Goal: Task Accomplishment & Management: Manage account settings

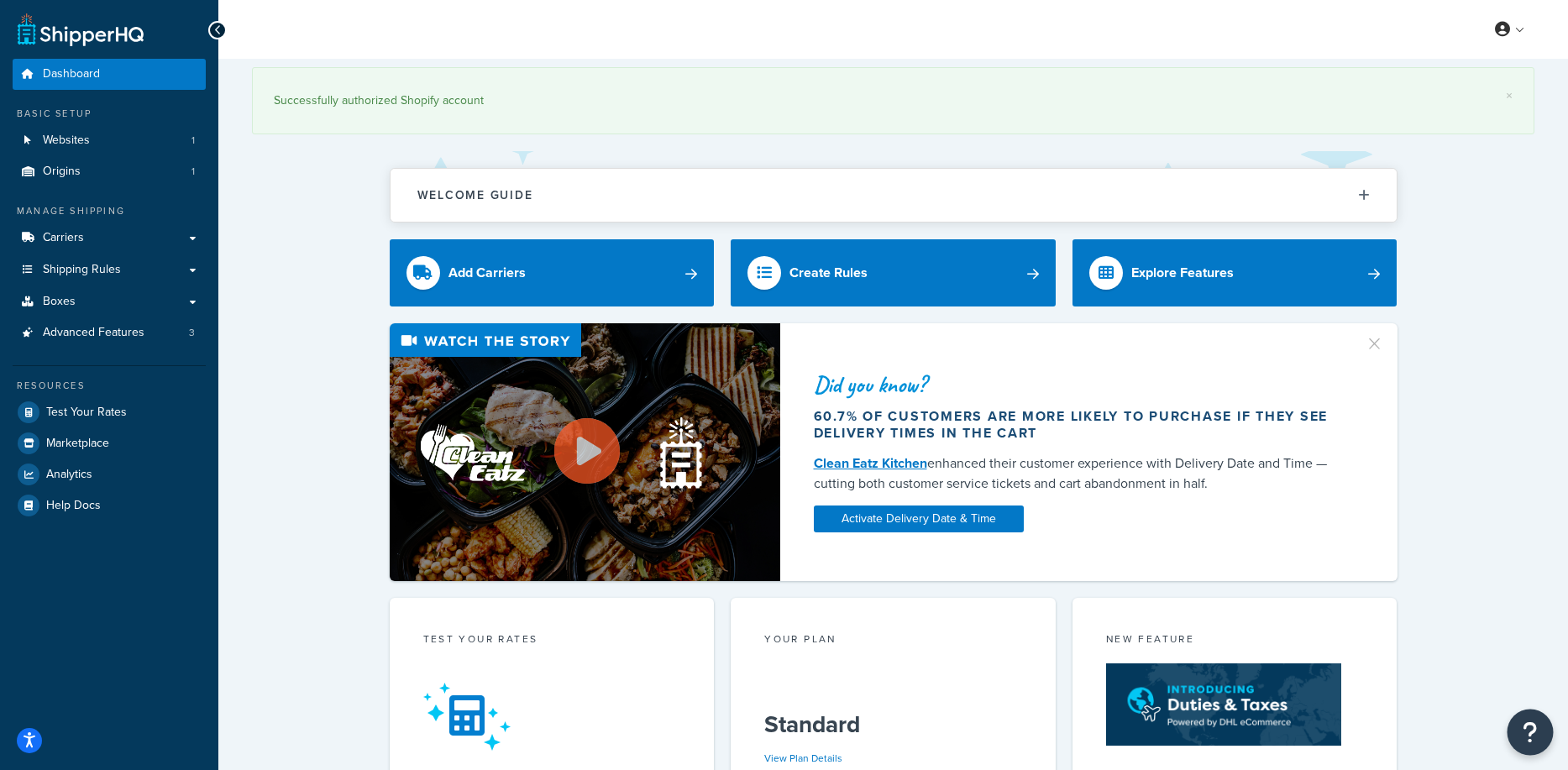
click at [1530, 737] on icon "Open Resource Center" at bounding box center [1530, 732] width 16 height 24
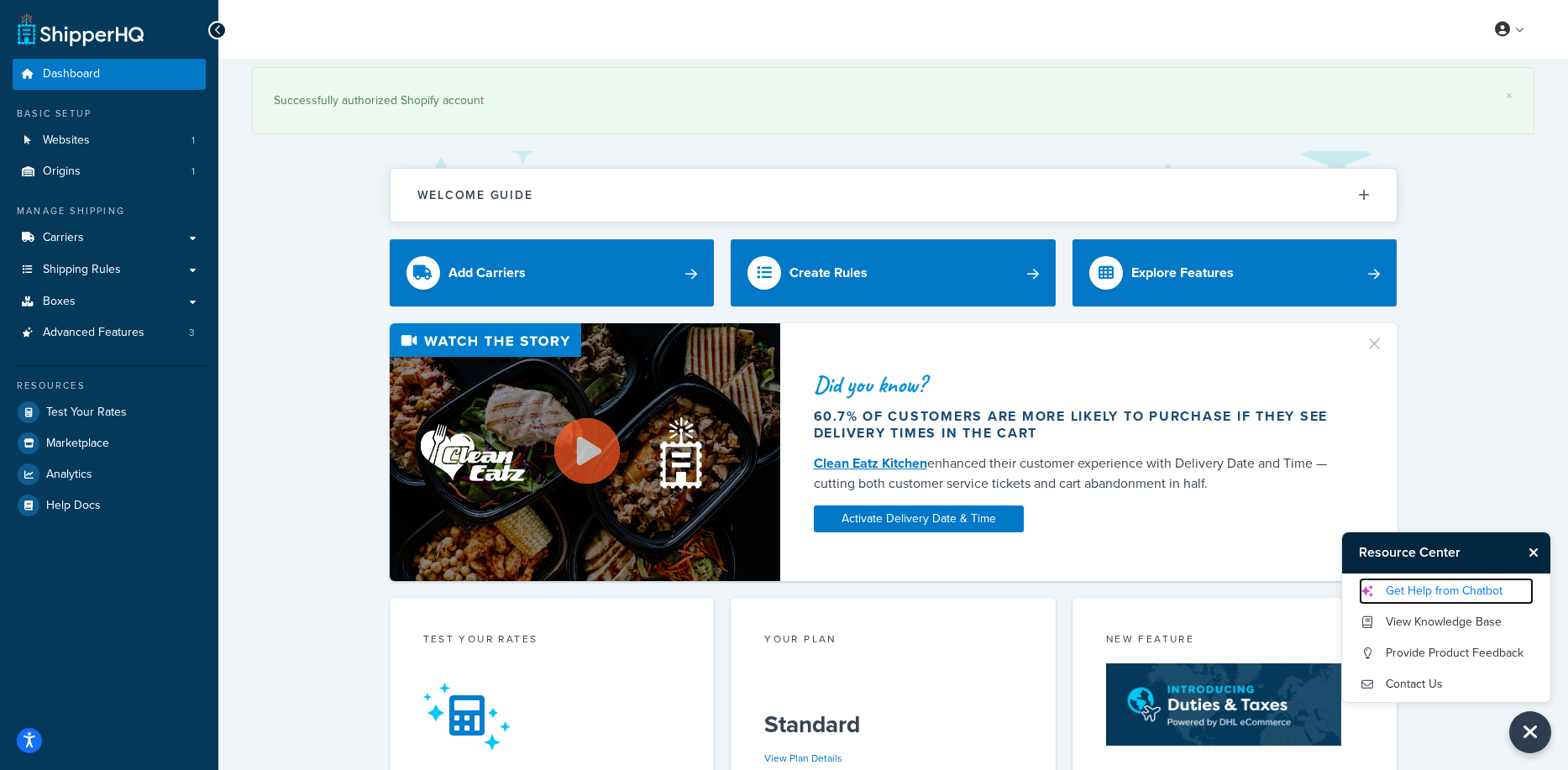
click at [1409, 585] on link "Get Help from Chatbot" at bounding box center [1446, 590] width 175 height 27
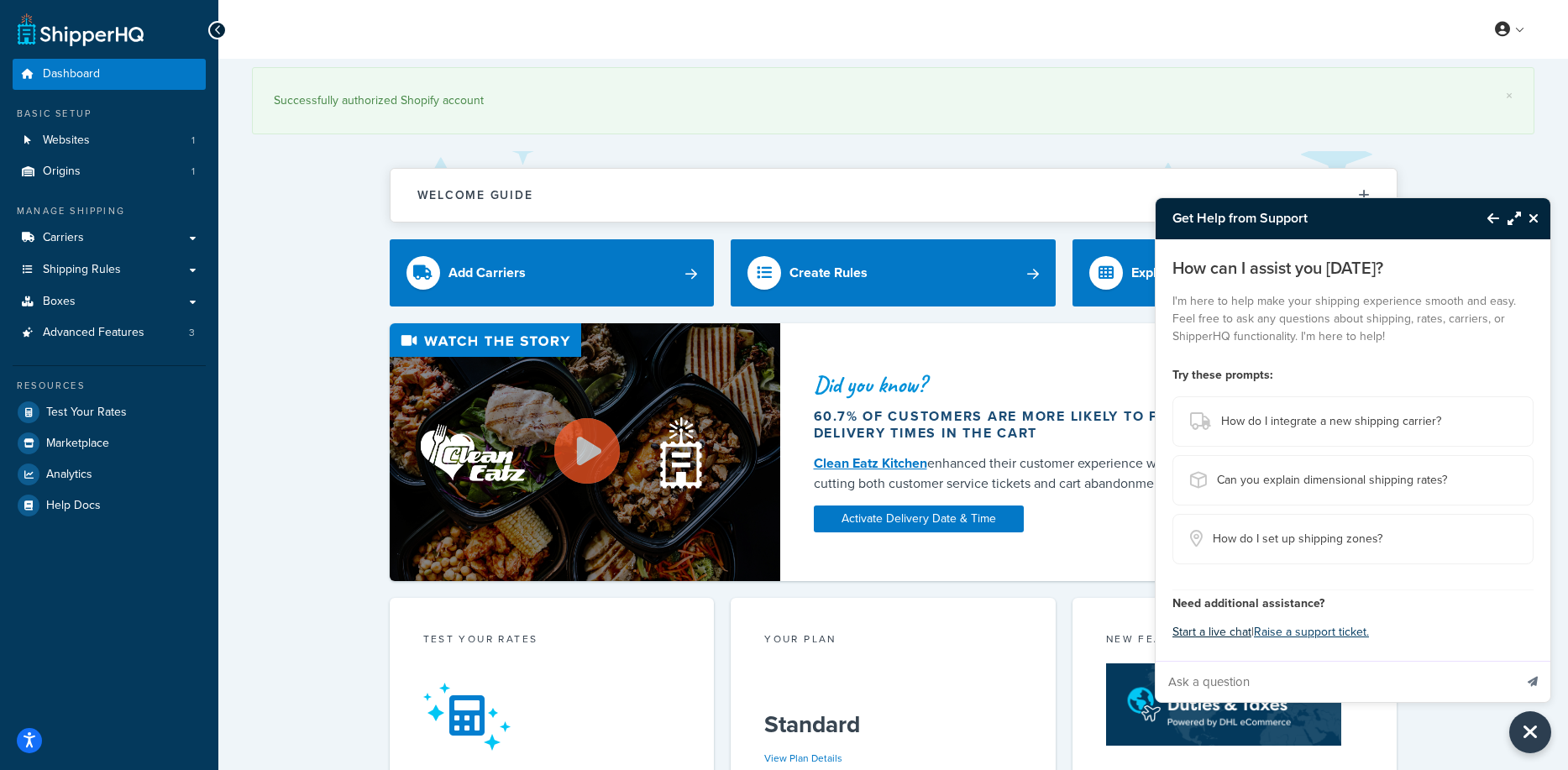
click at [1213, 629] on button "Start a live chat" at bounding box center [1212, 633] width 79 height 24
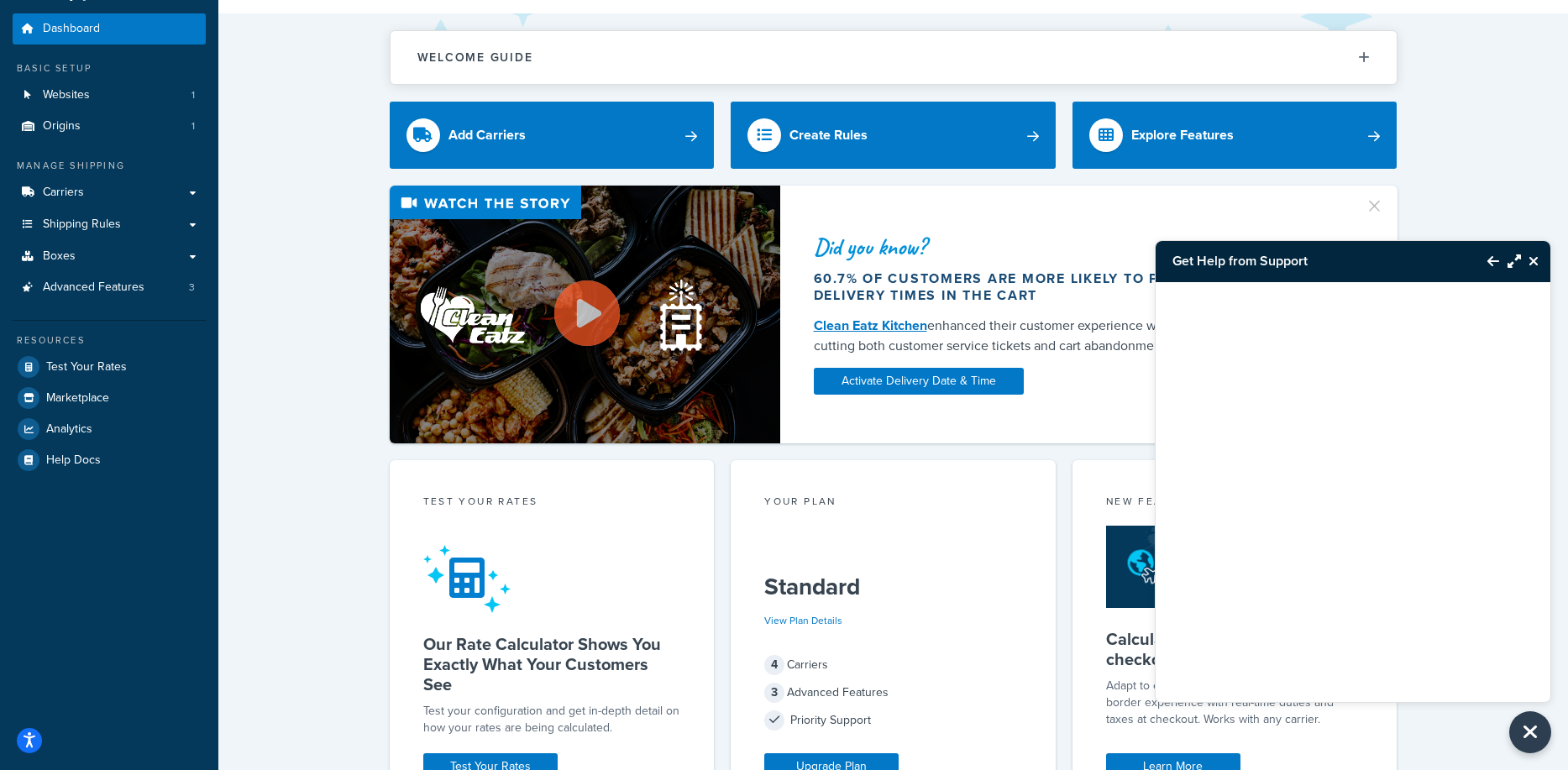
scroll to position [48, 0]
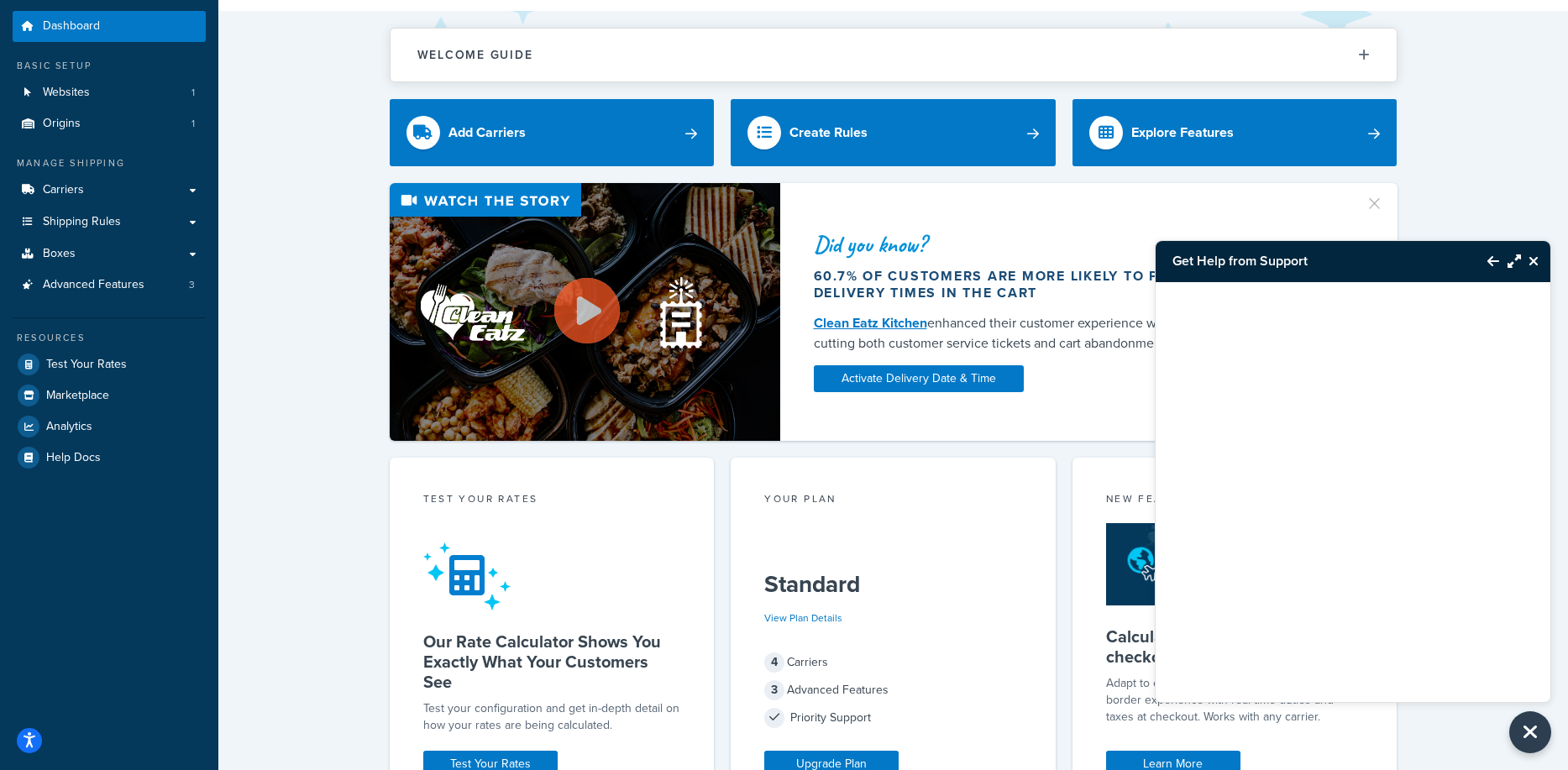
click at [295, 76] on div "Welcome Guide Recommendations ShipperHQ: An Overview Carrier Setup Shipping Rul…" at bounding box center [893, 637] width 1350 height 1254
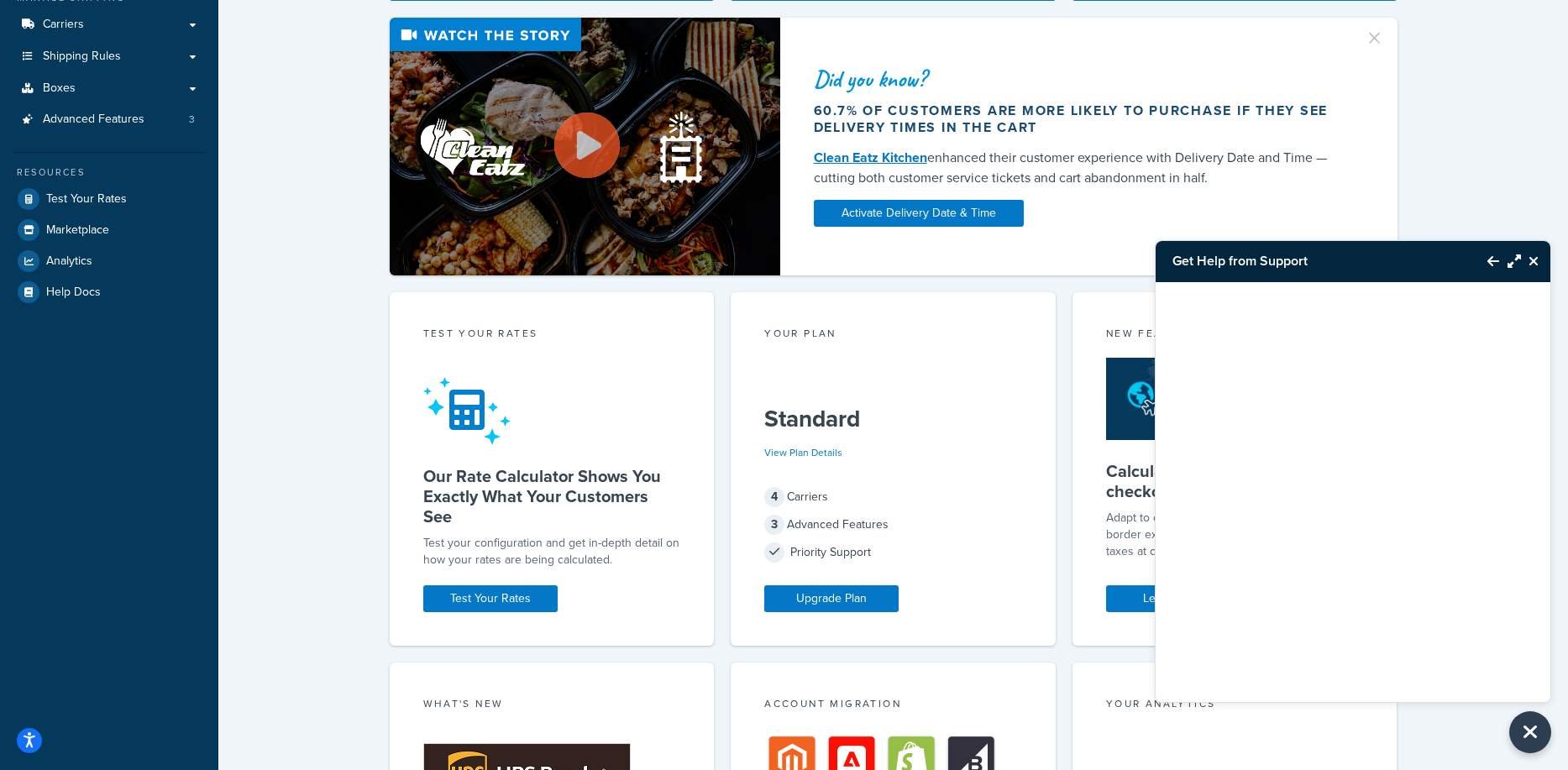
scroll to position [542, 0]
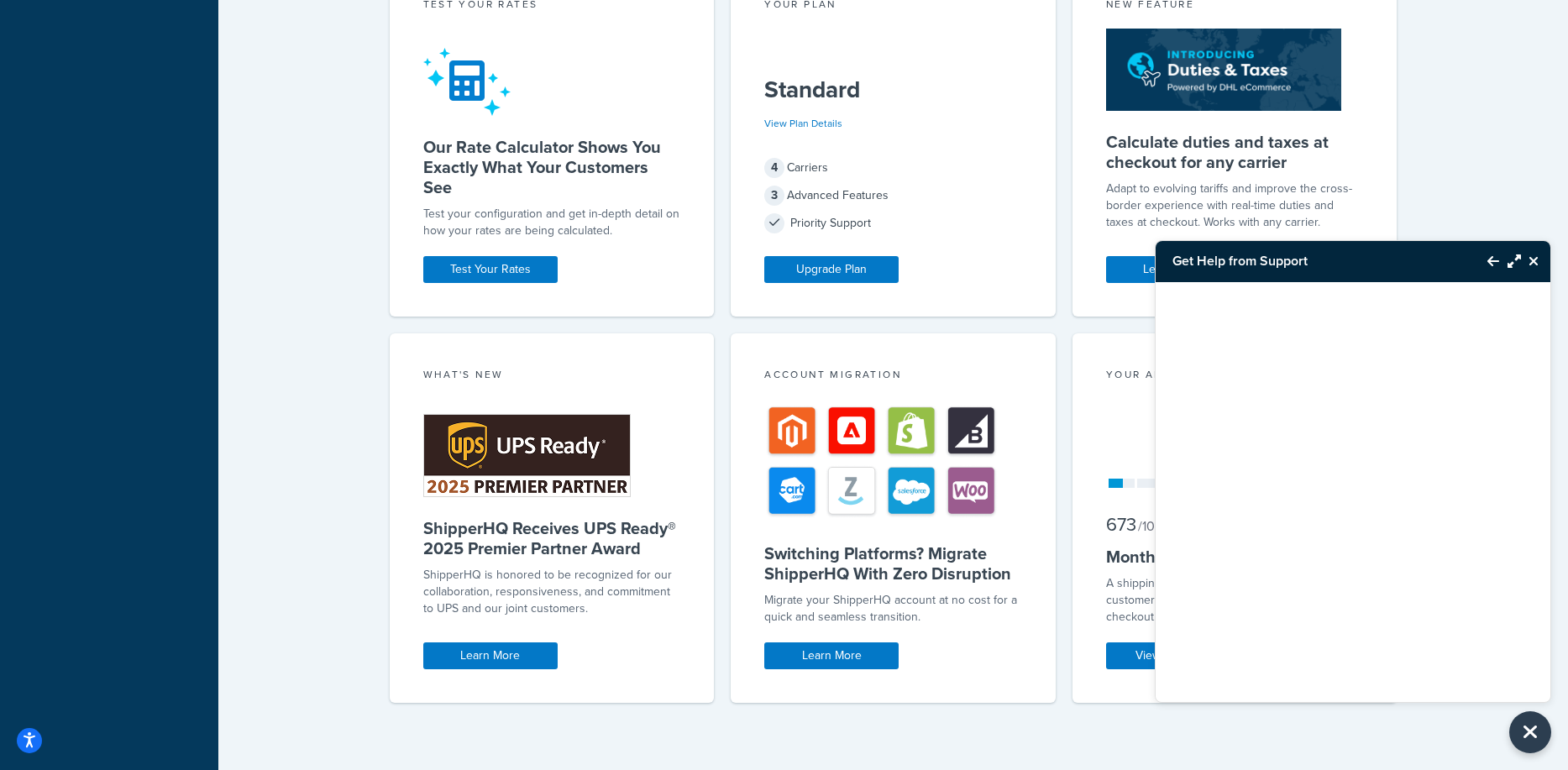
click at [310, 74] on div "Welcome Guide Recommendations ShipperHQ: An Overview Carrier Setup Shipping Rul…" at bounding box center [893, 143] width 1350 height 1254
click at [344, 112] on div "Welcome Guide Recommendations ShipperHQ: An Overview Carrier Setup Shipping Rul…" at bounding box center [893, 143] width 1350 height 1254
click at [286, 88] on div "Welcome Guide Recommendations ShipperHQ: An Overview Carrier Setup Shipping Rul…" at bounding box center [893, 143] width 1350 height 1254
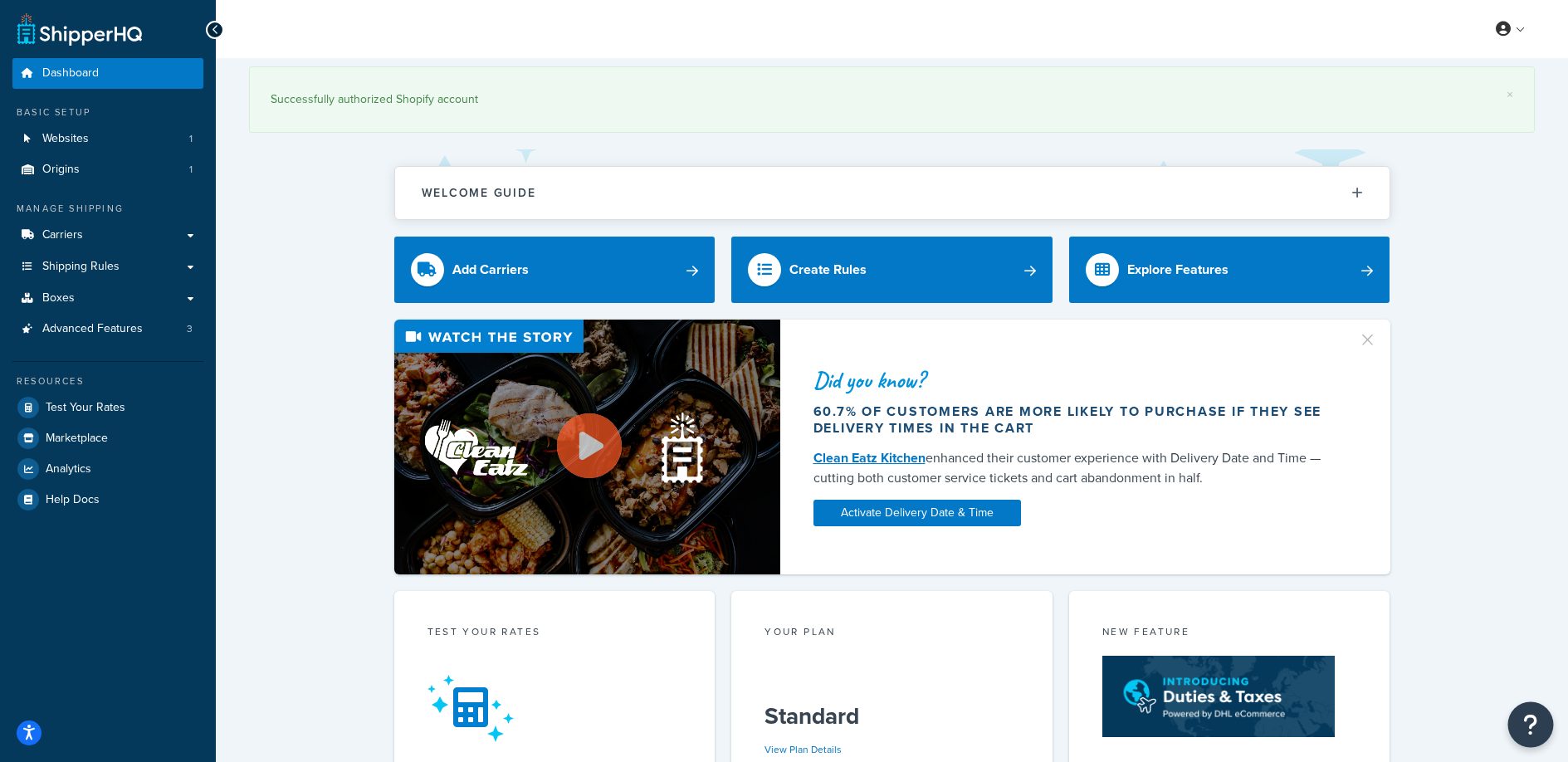
click at [1531, 728] on icon "Open Resource Center" at bounding box center [1531, 725] width 15 height 24
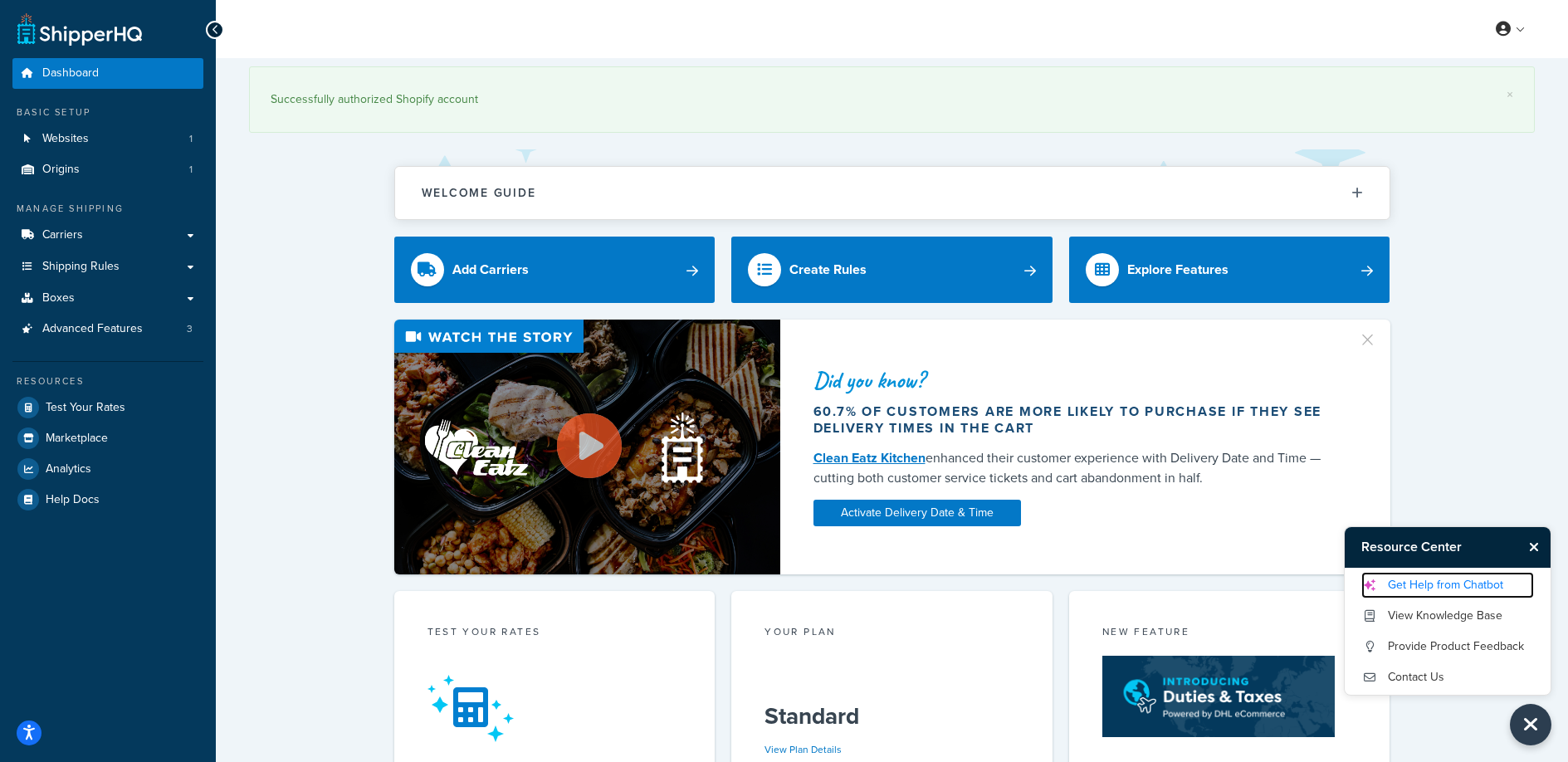
click at [1408, 579] on link "Get Help from Chatbot" at bounding box center [1448, 584] width 173 height 26
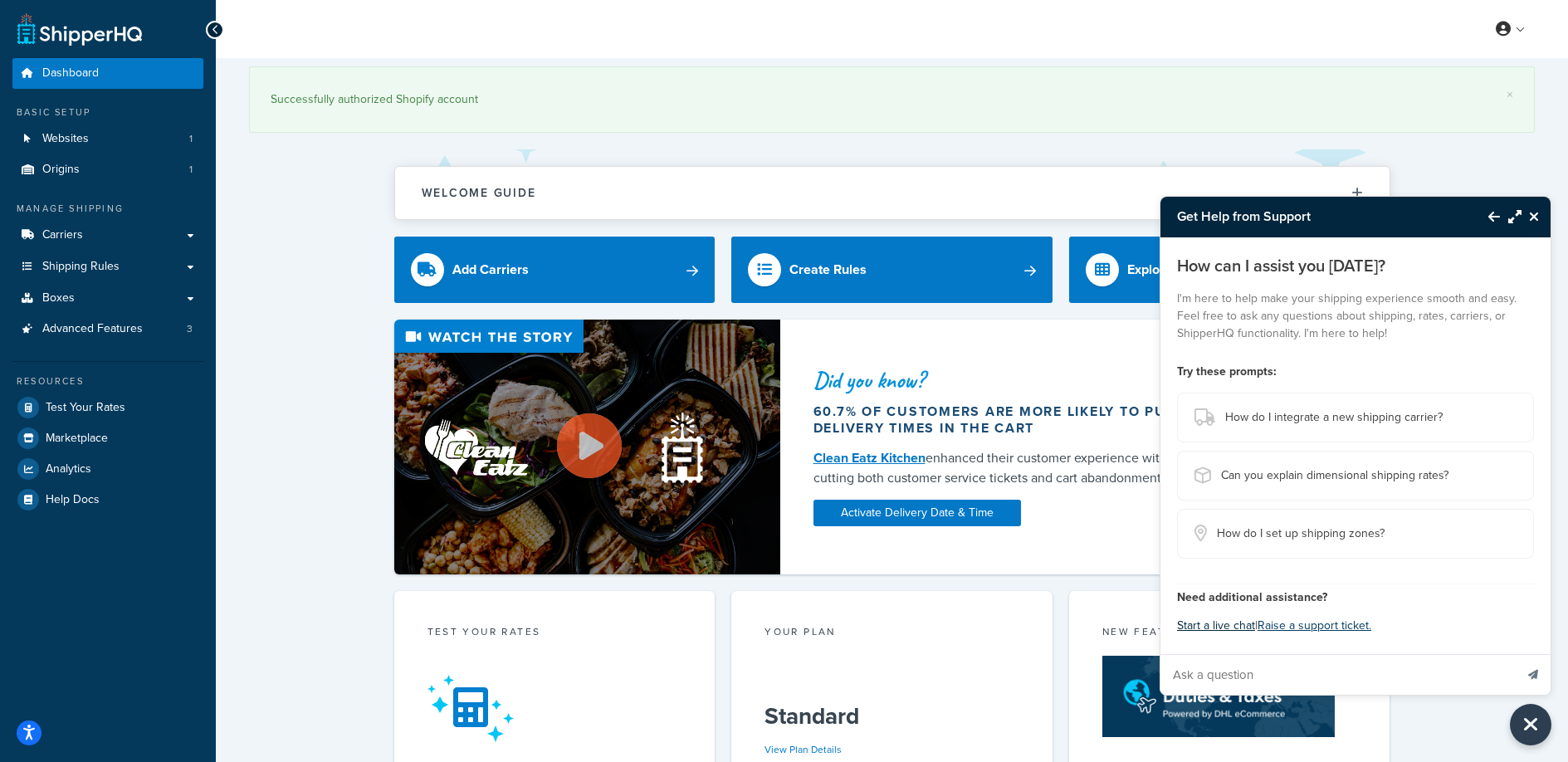
click at [1217, 625] on button "Start a live chat" at bounding box center [1217, 626] width 78 height 24
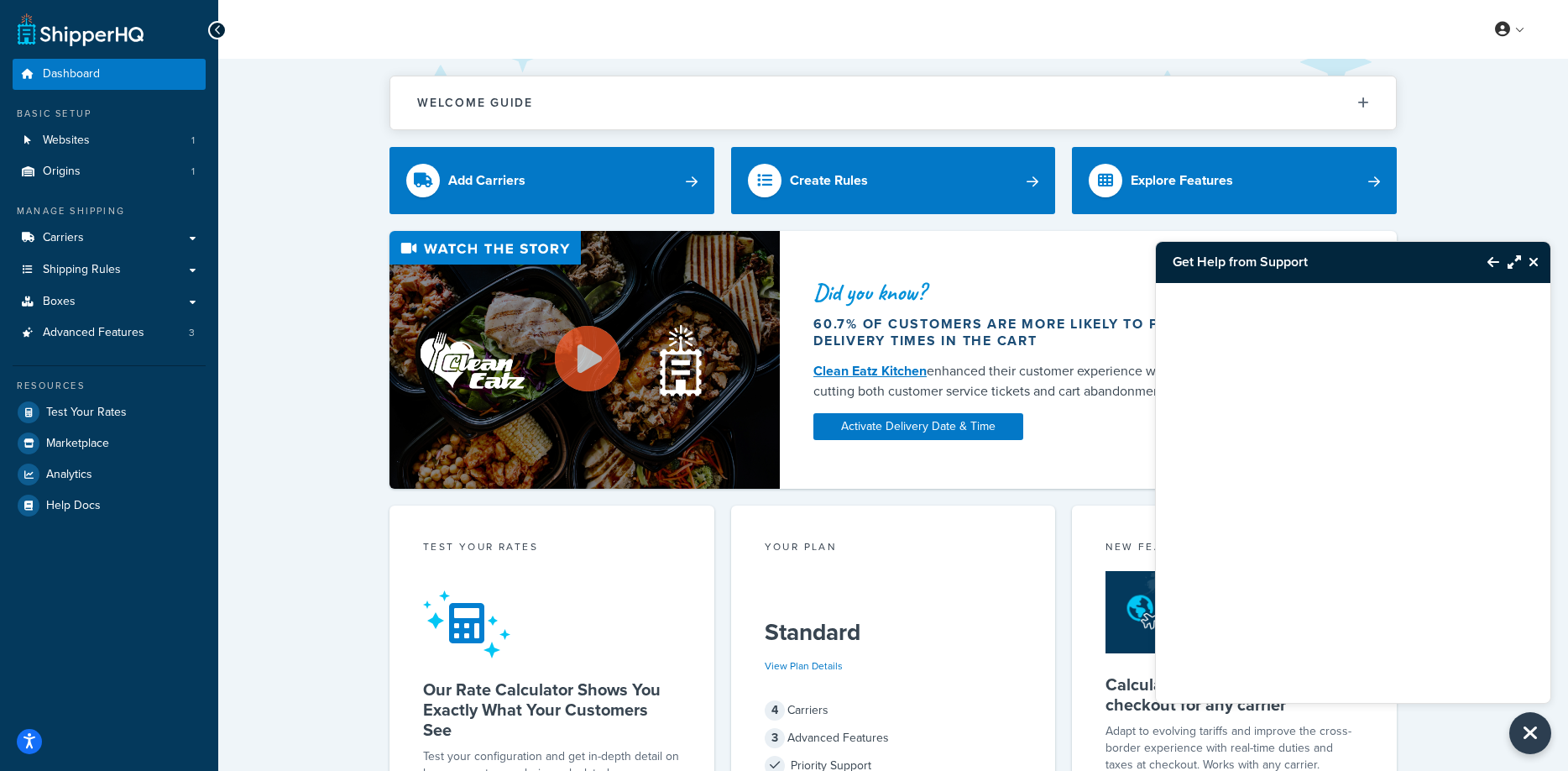
click at [302, 265] on div "Did you know? 60.7% of customers are more likely to purchase if they see delive…" at bounding box center [892, 360] width 1283 height 258
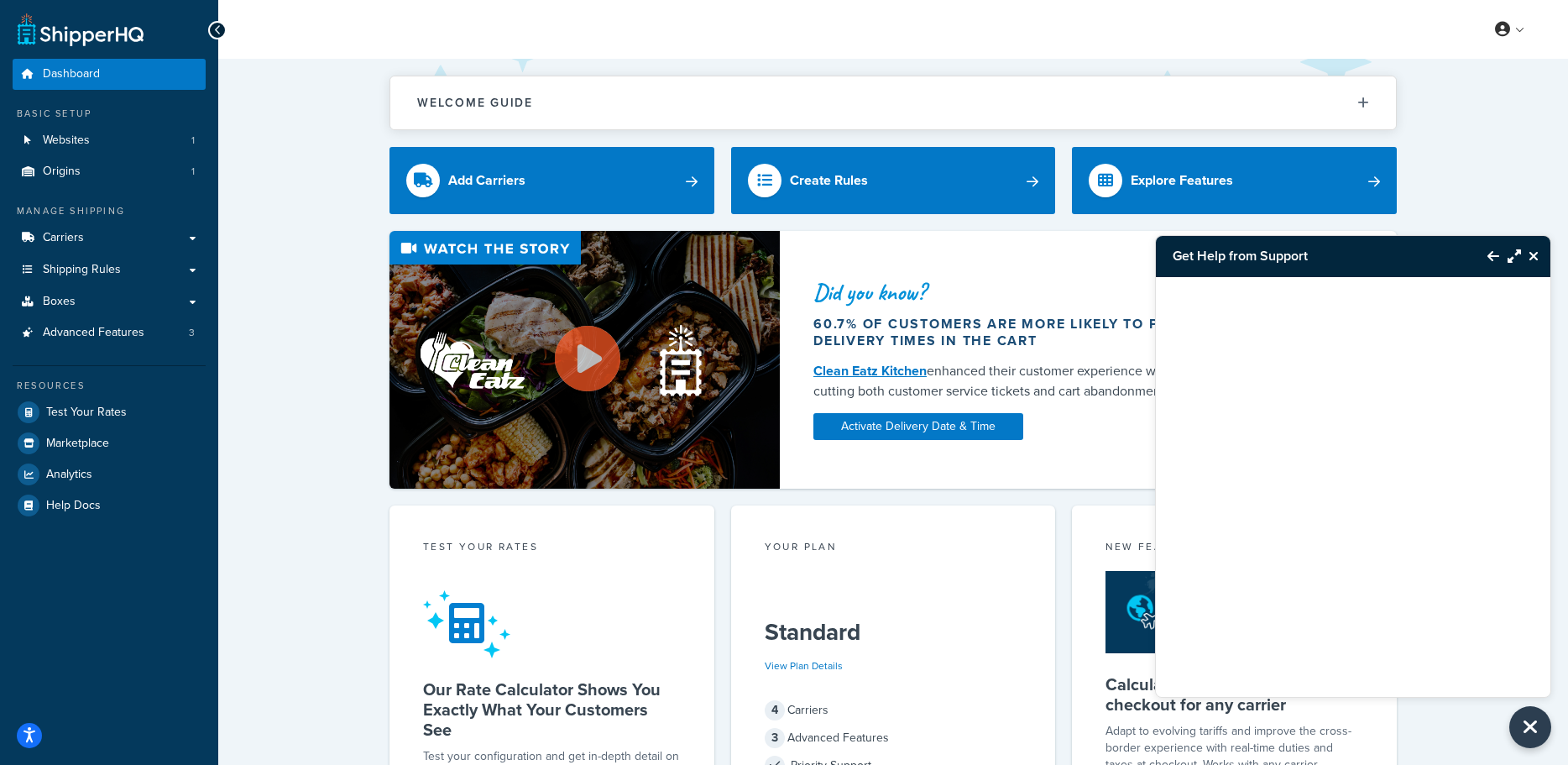
click at [1534, 257] on icon "Close Resource Center" at bounding box center [1533, 256] width 10 height 14
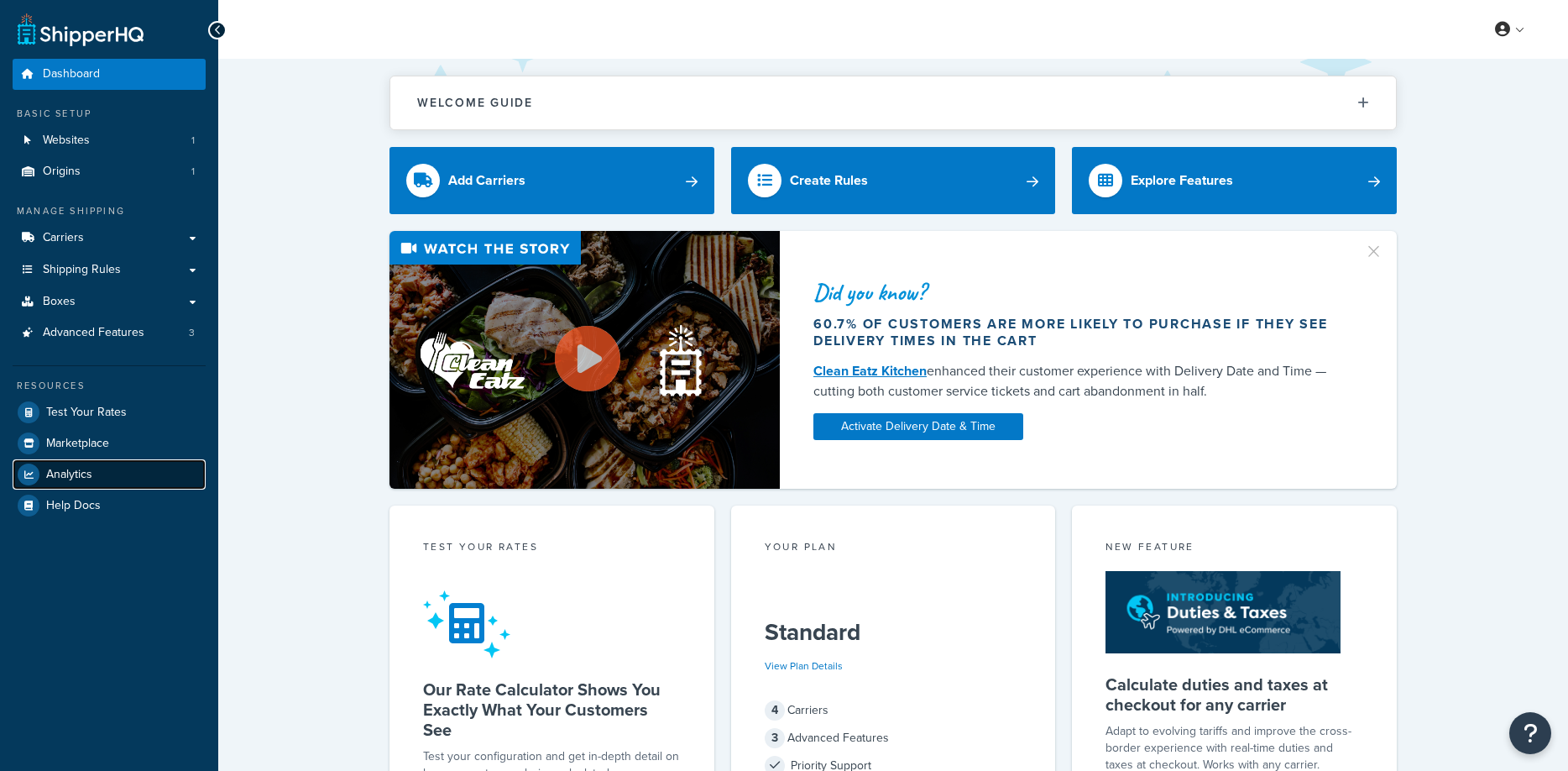
click at [98, 479] on link "Analytics" at bounding box center [110, 474] width 193 height 30
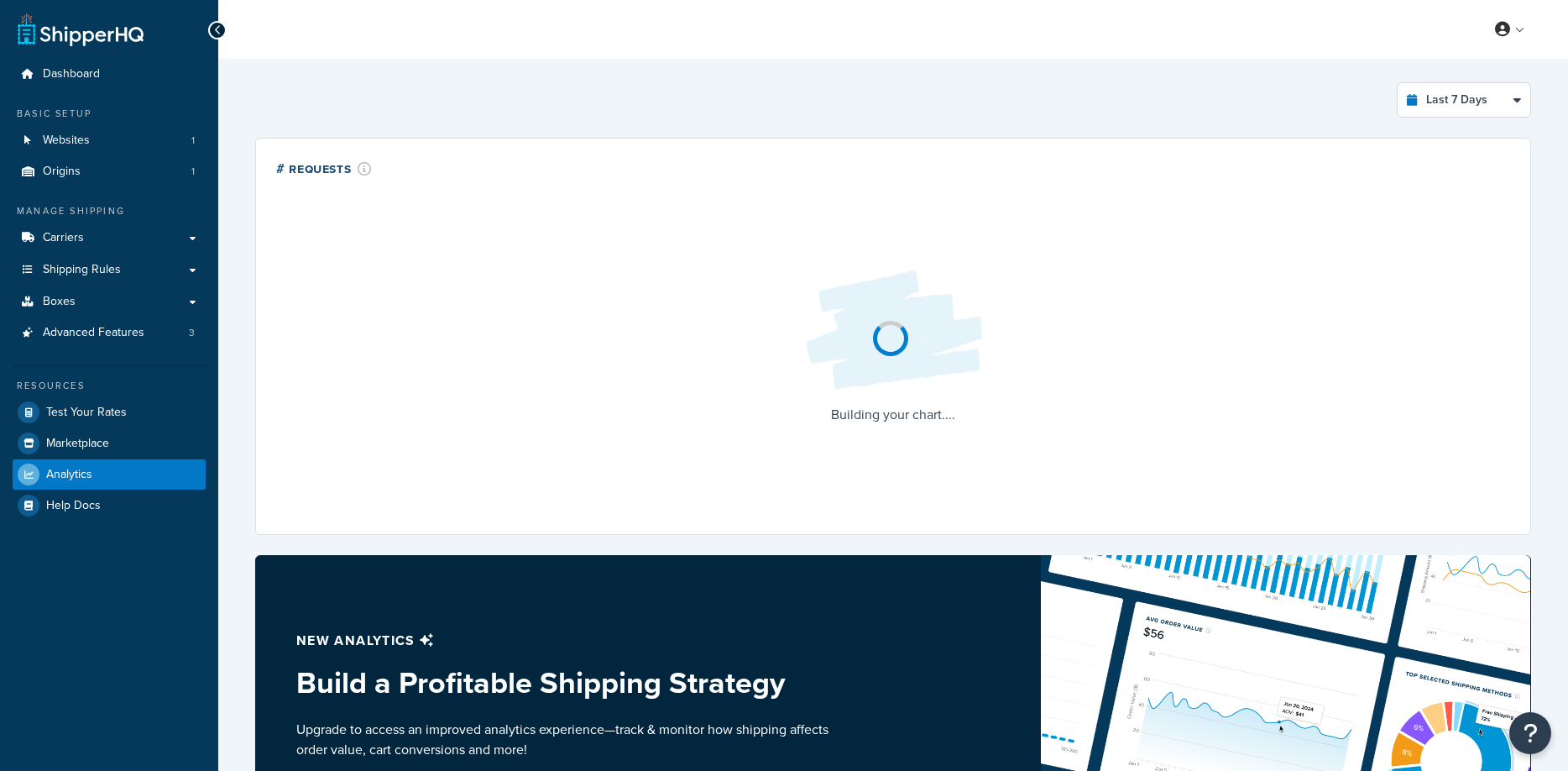
select select "last_7_days"
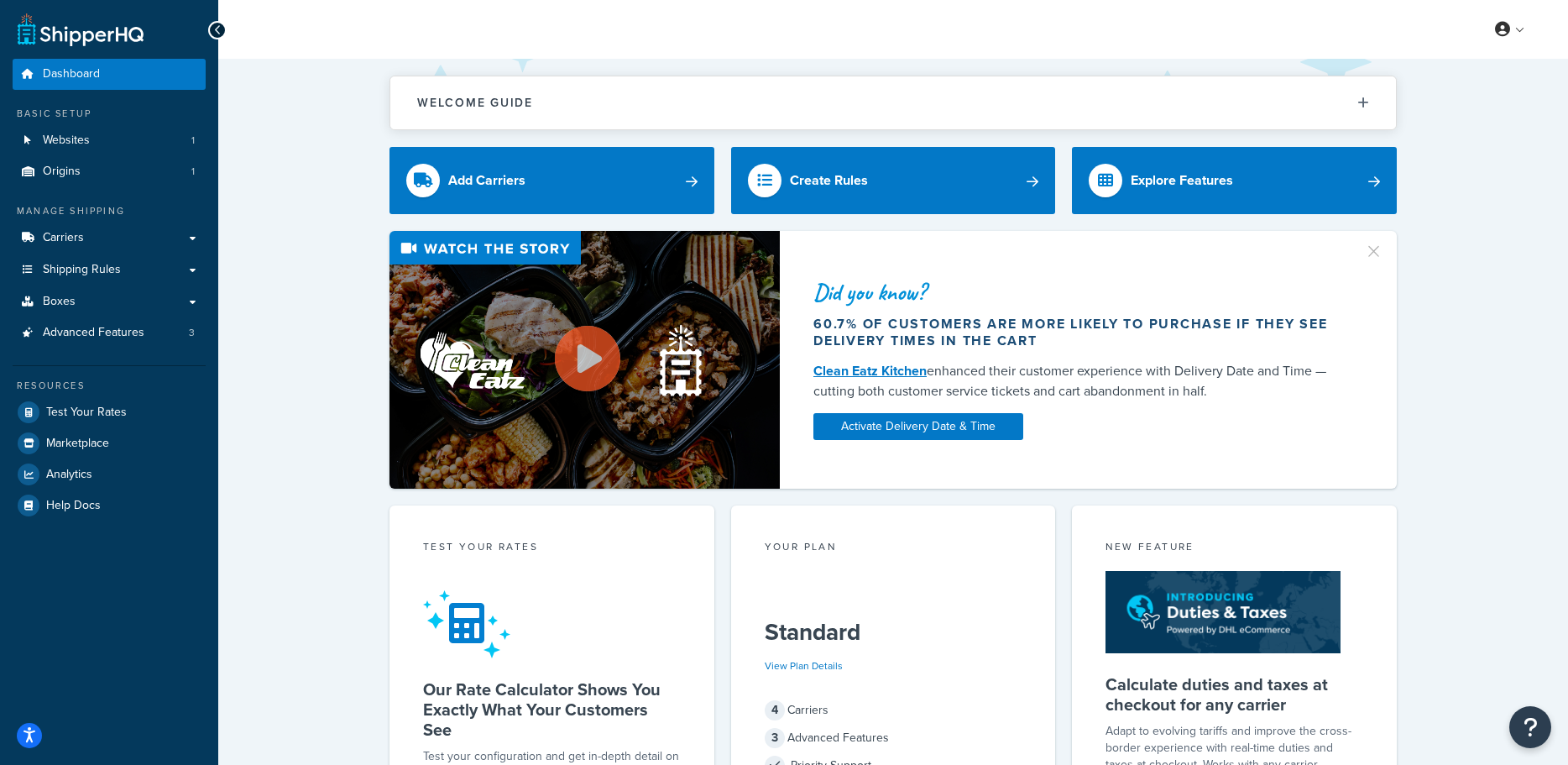
click at [331, 139] on div "Welcome Guide Recommendations ShipperHQ: An Overview Carrier Setup Shipping Rul…" at bounding box center [893, 685] width 1350 height 1253
click at [95, 413] on span "Test Your Rates" at bounding box center [87, 411] width 81 height 14
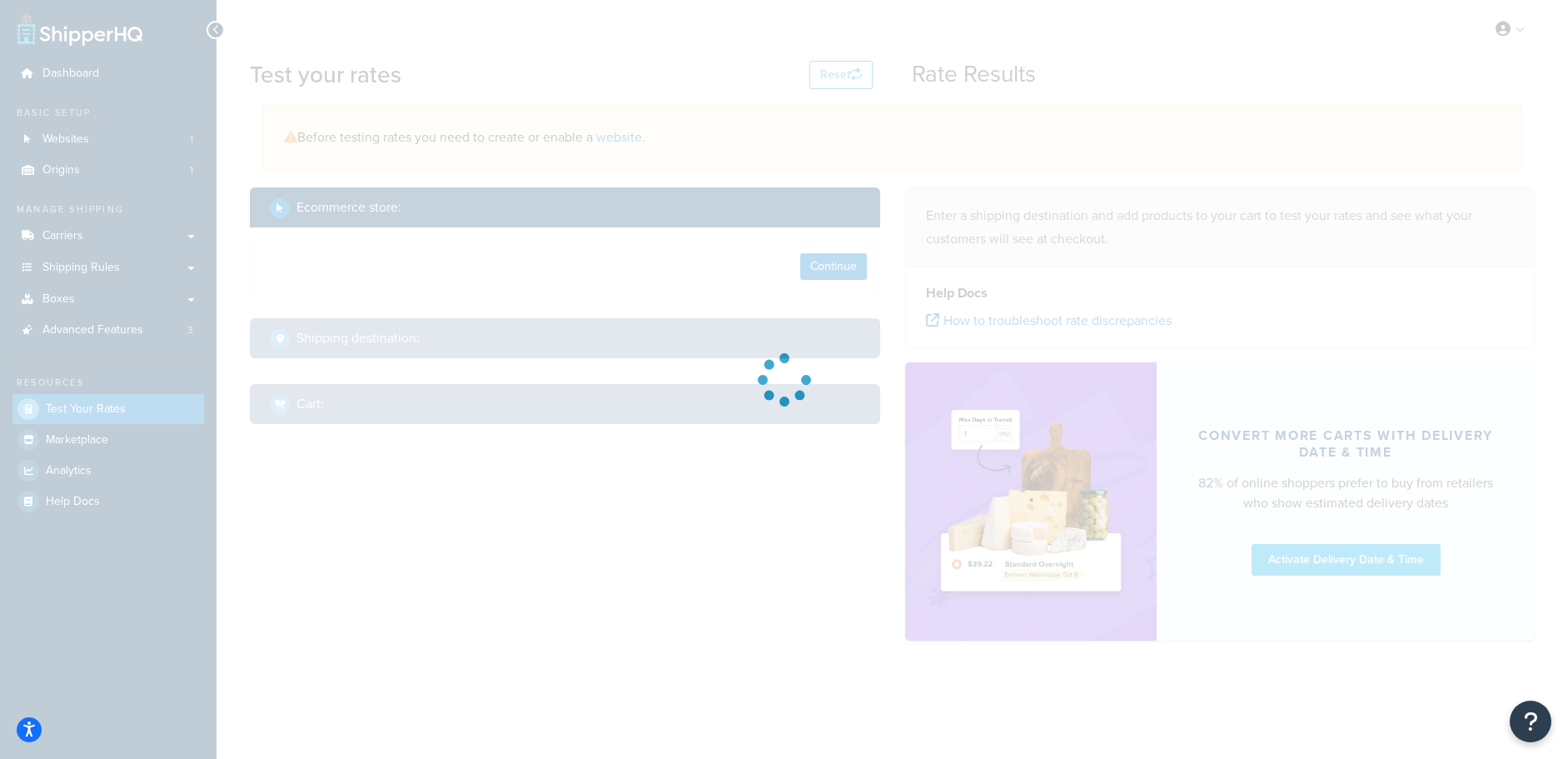
select select "[GEOGRAPHIC_DATA]"
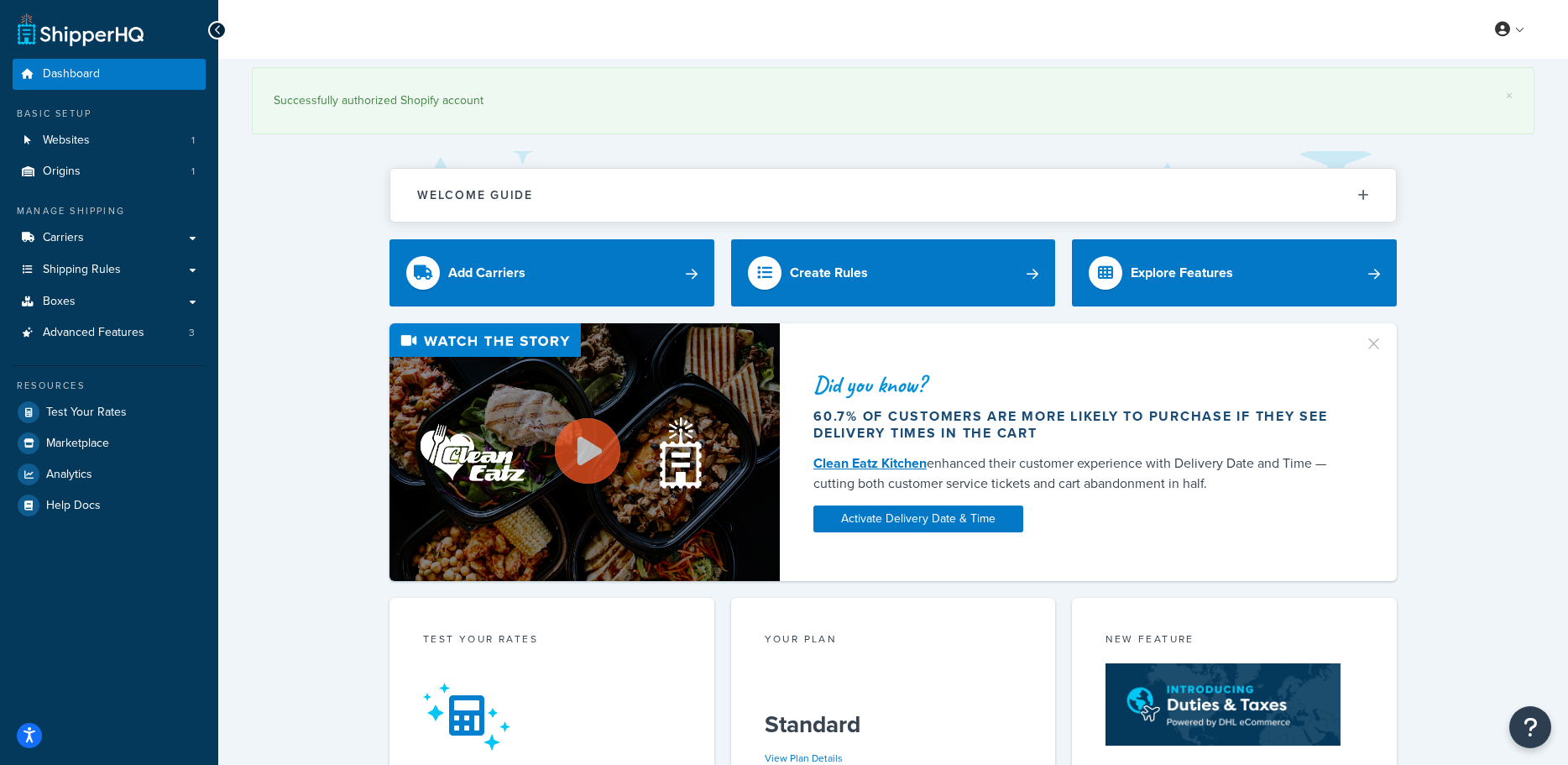
click at [299, 229] on div "× Successfully authorized Shopify account Welcome Guide Recommendations Shipper…" at bounding box center [893, 731] width 1350 height 1345
click at [110, 413] on span "Test Your Rates" at bounding box center [87, 411] width 81 height 14
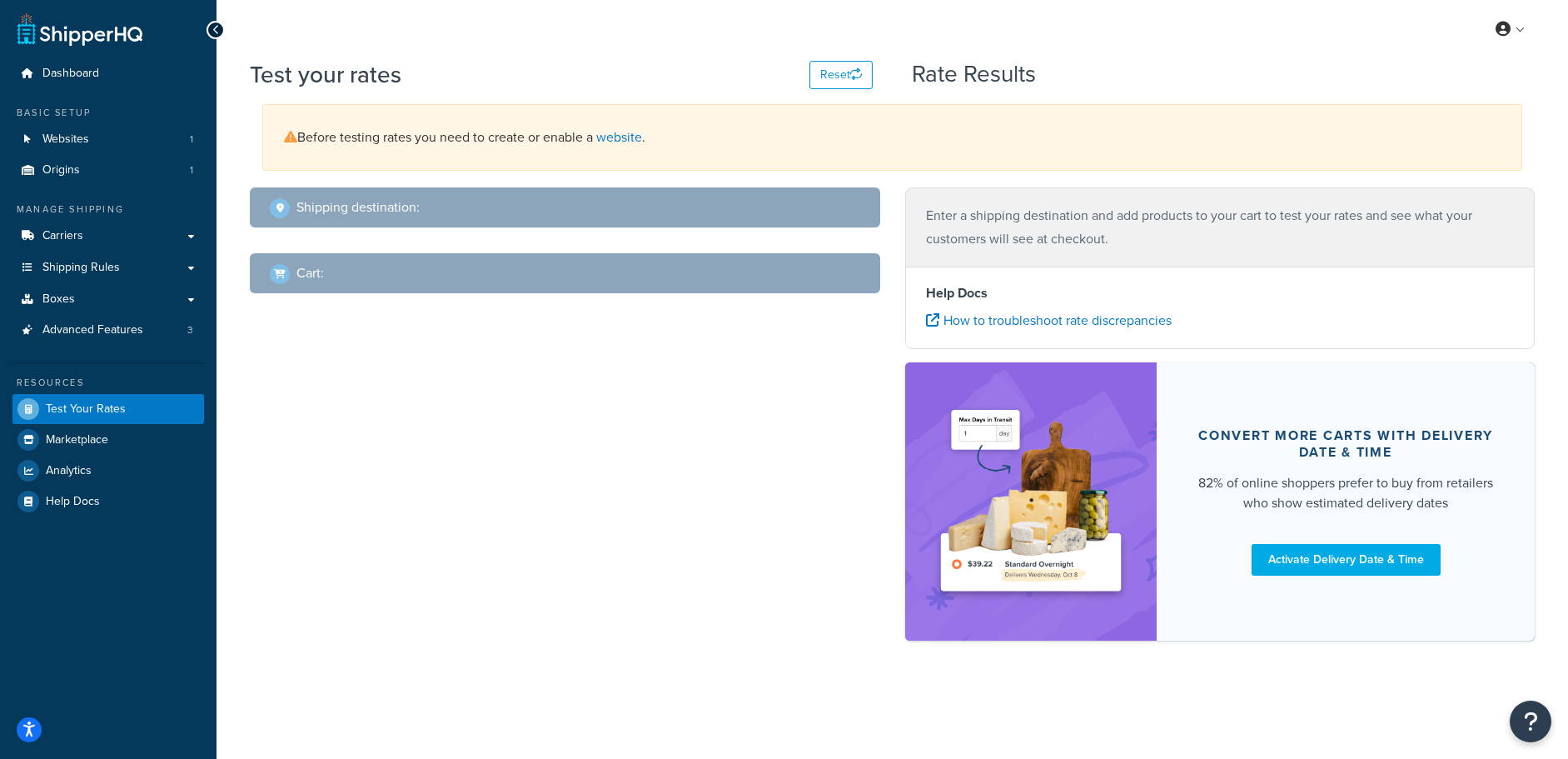
select select "[GEOGRAPHIC_DATA]"
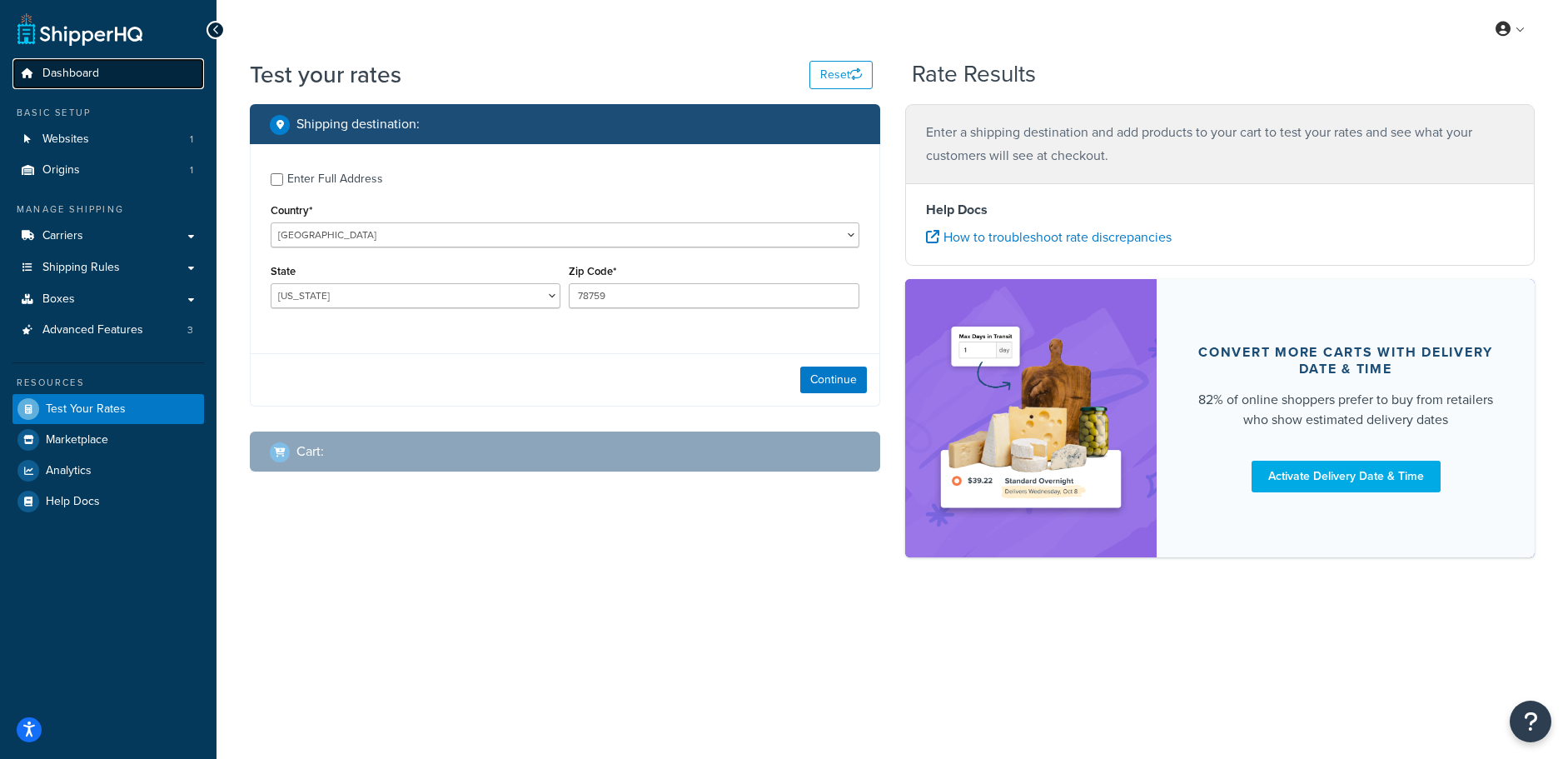
click at [94, 78] on span "Dashboard" at bounding box center [70, 73] width 57 height 14
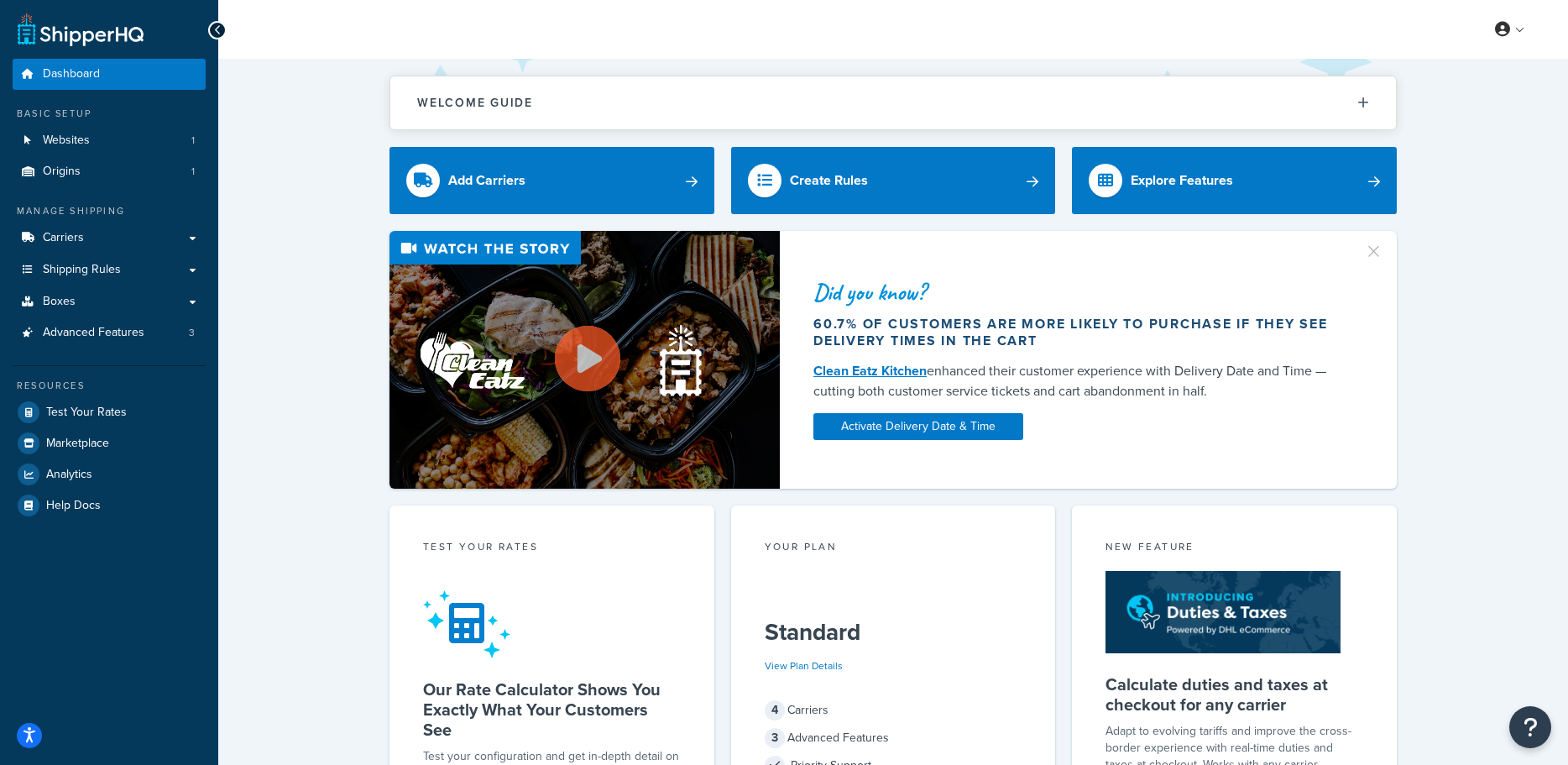
click at [280, 109] on div "Welcome Guide Recommendations ShipperHQ: An Overview Carrier Setup Shipping Rul…" at bounding box center [893, 685] width 1350 height 1253
click at [110, 298] on link "Boxes" at bounding box center [110, 302] width 193 height 31
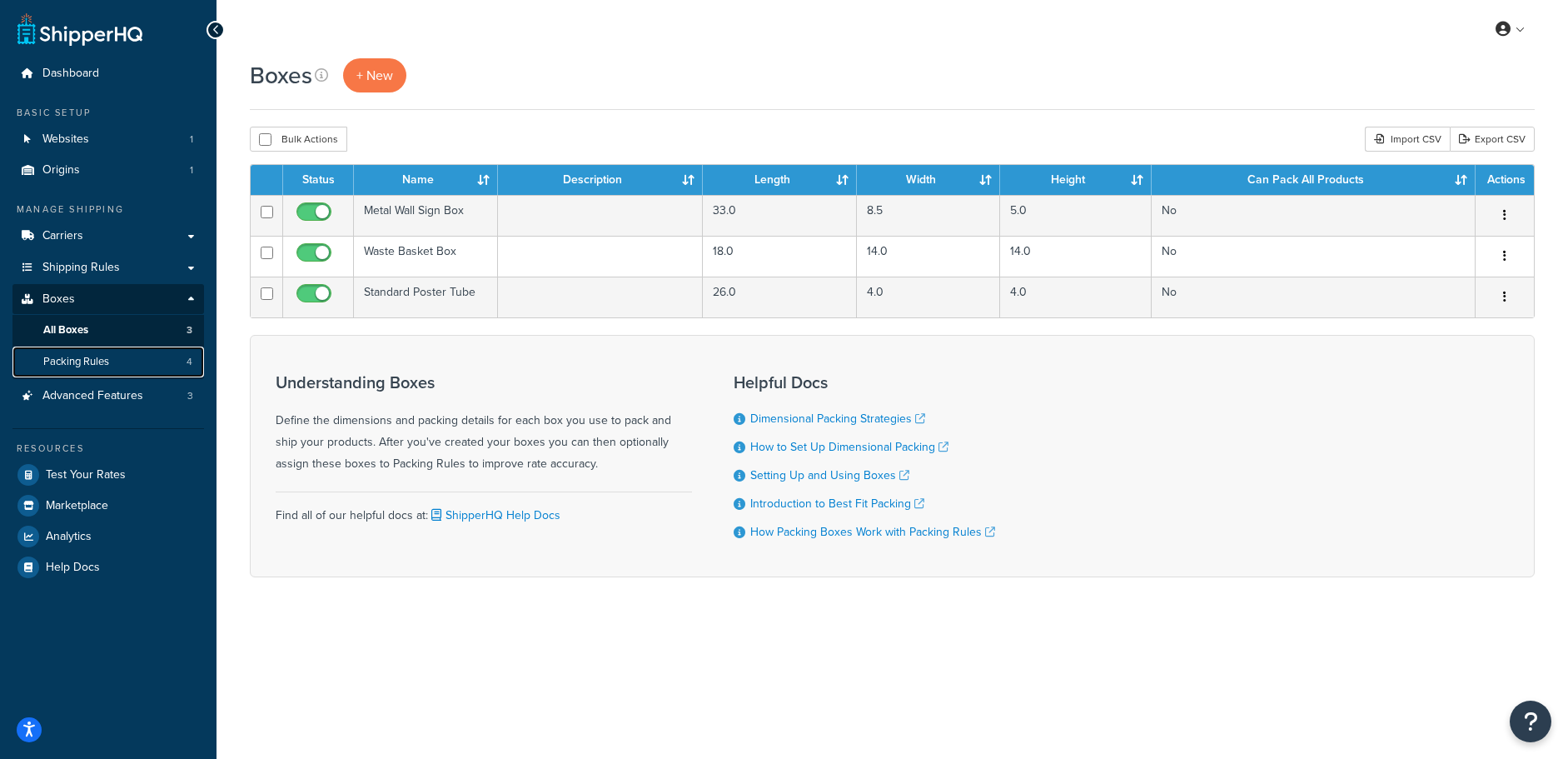
click at [98, 357] on span "Packing Rules" at bounding box center [76, 361] width 66 height 14
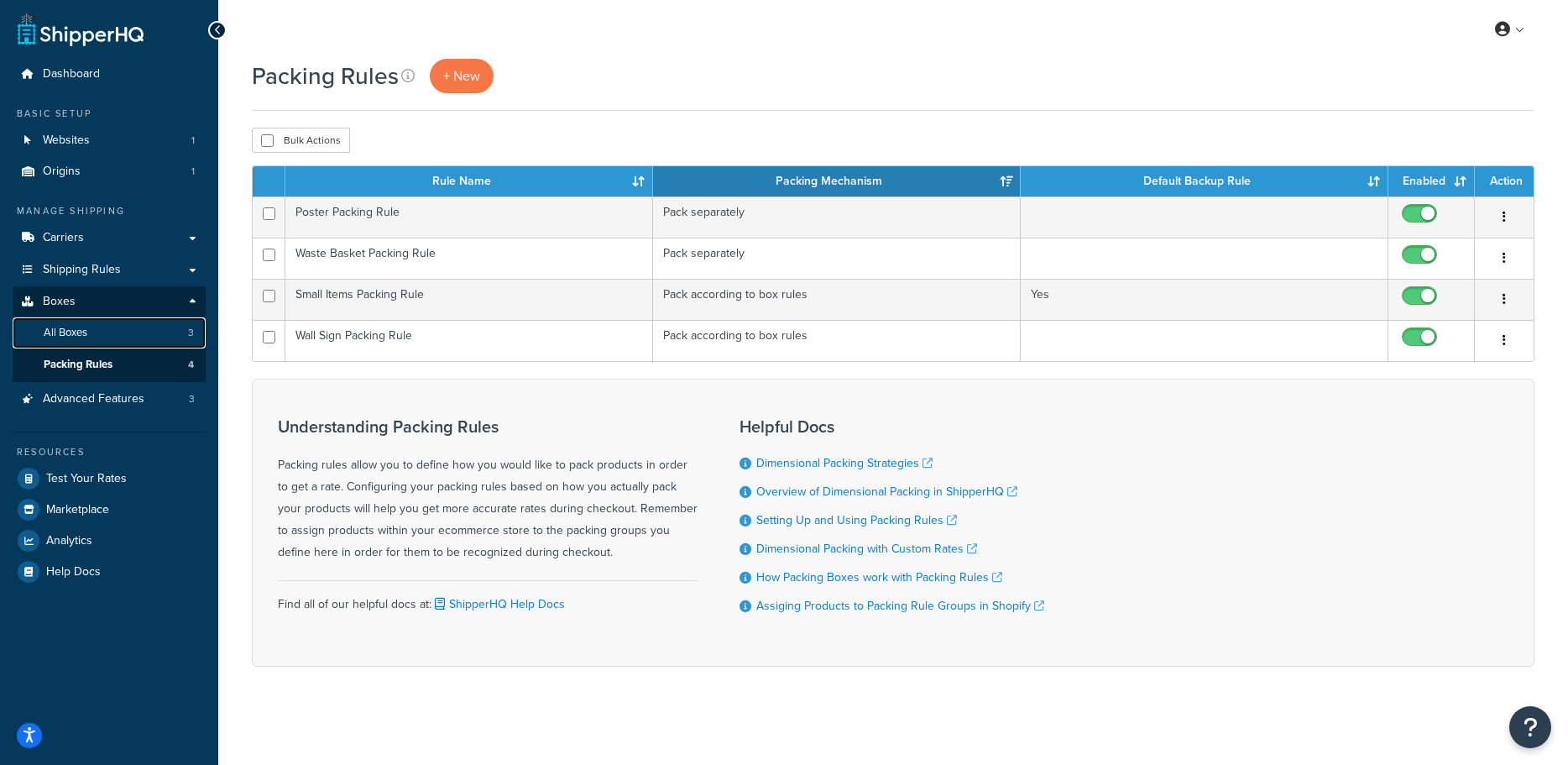
click at [90, 334] on link "All Boxes 3" at bounding box center [110, 333] width 193 height 31
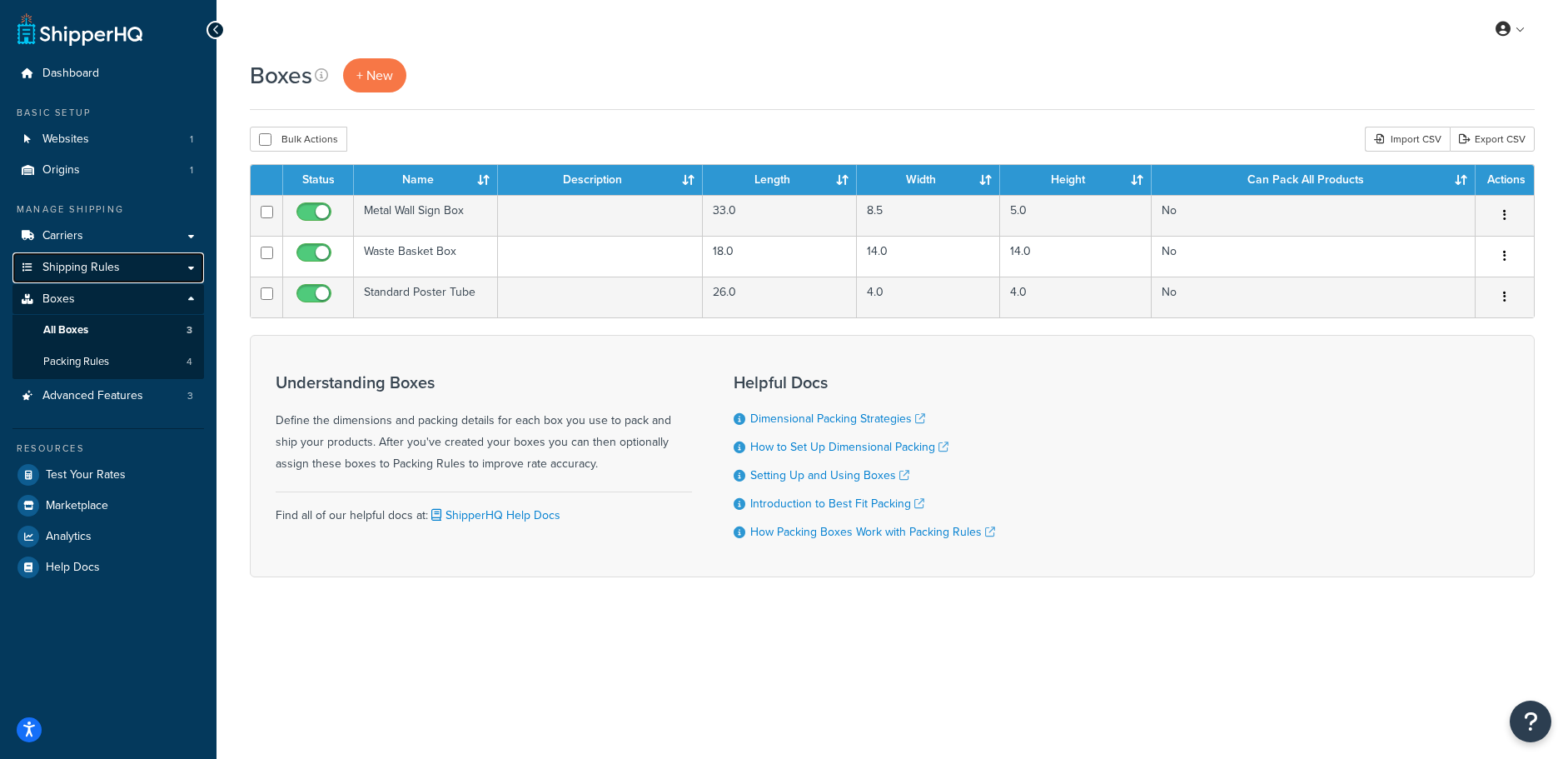
click at [89, 262] on span "Shipping Rules" at bounding box center [80, 267] width 78 height 14
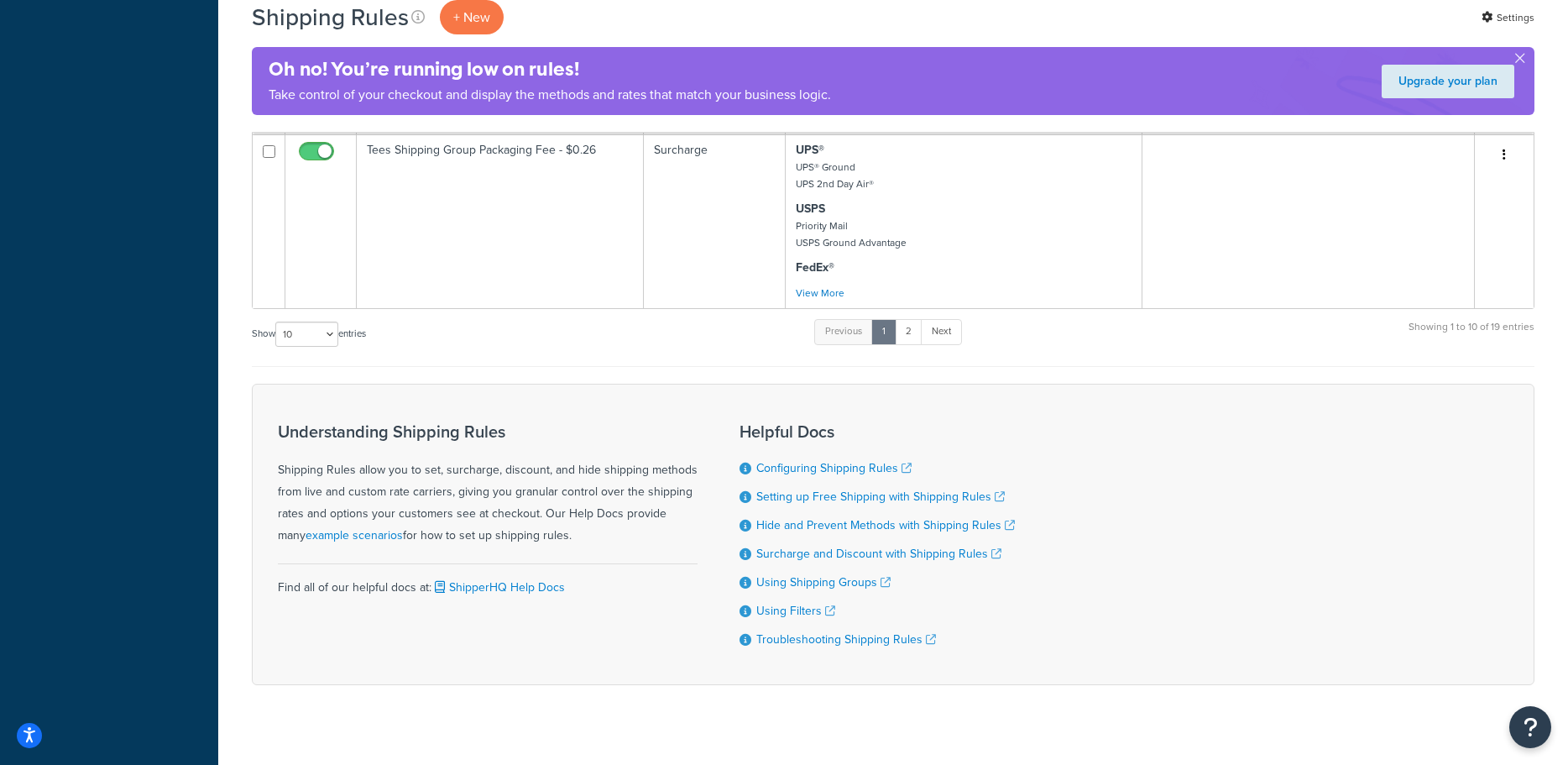
scroll to position [1551, 0]
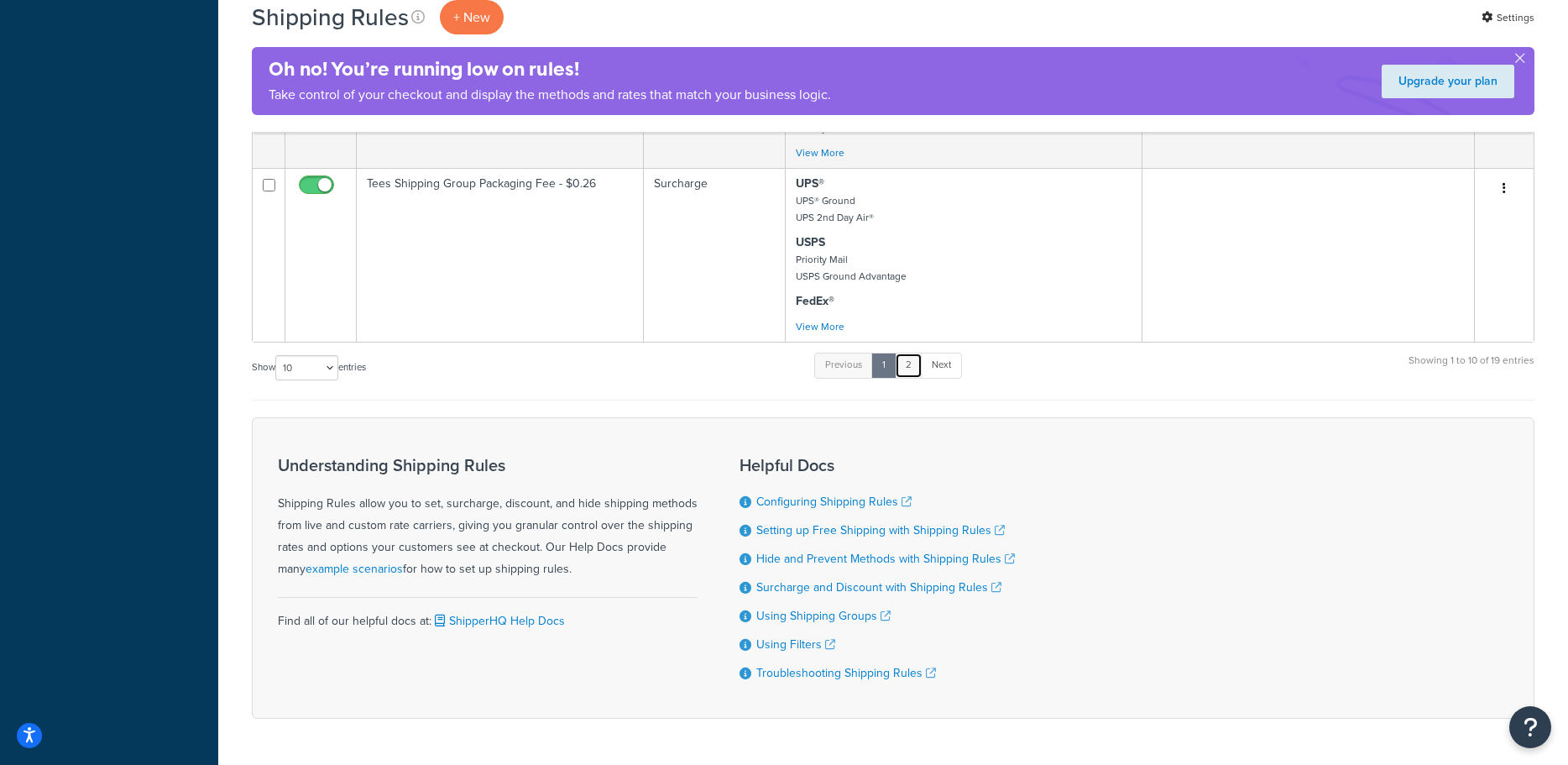
click at [915, 363] on link "2" at bounding box center [909, 365] width 28 height 25
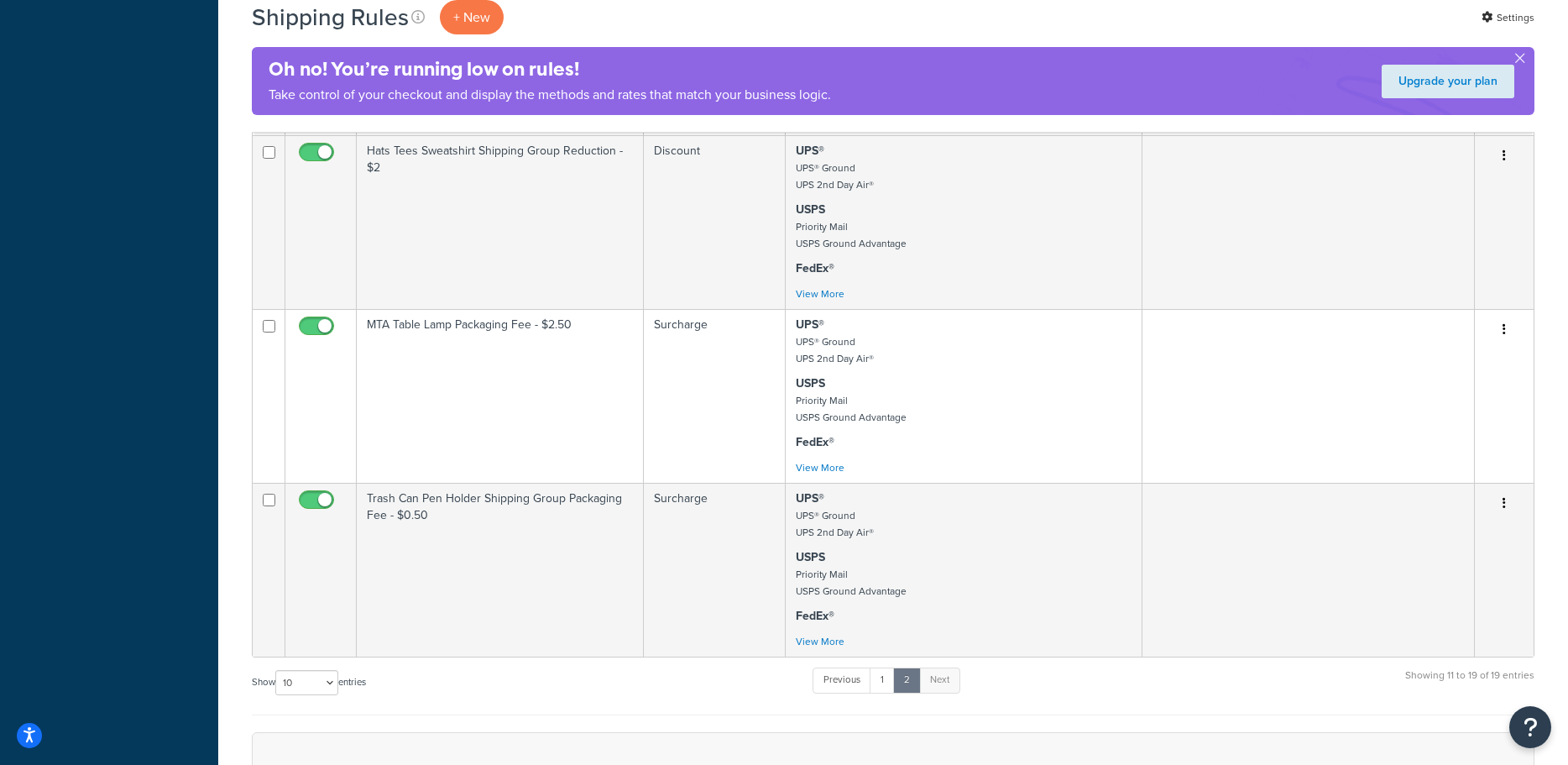
scroll to position [1541, 0]
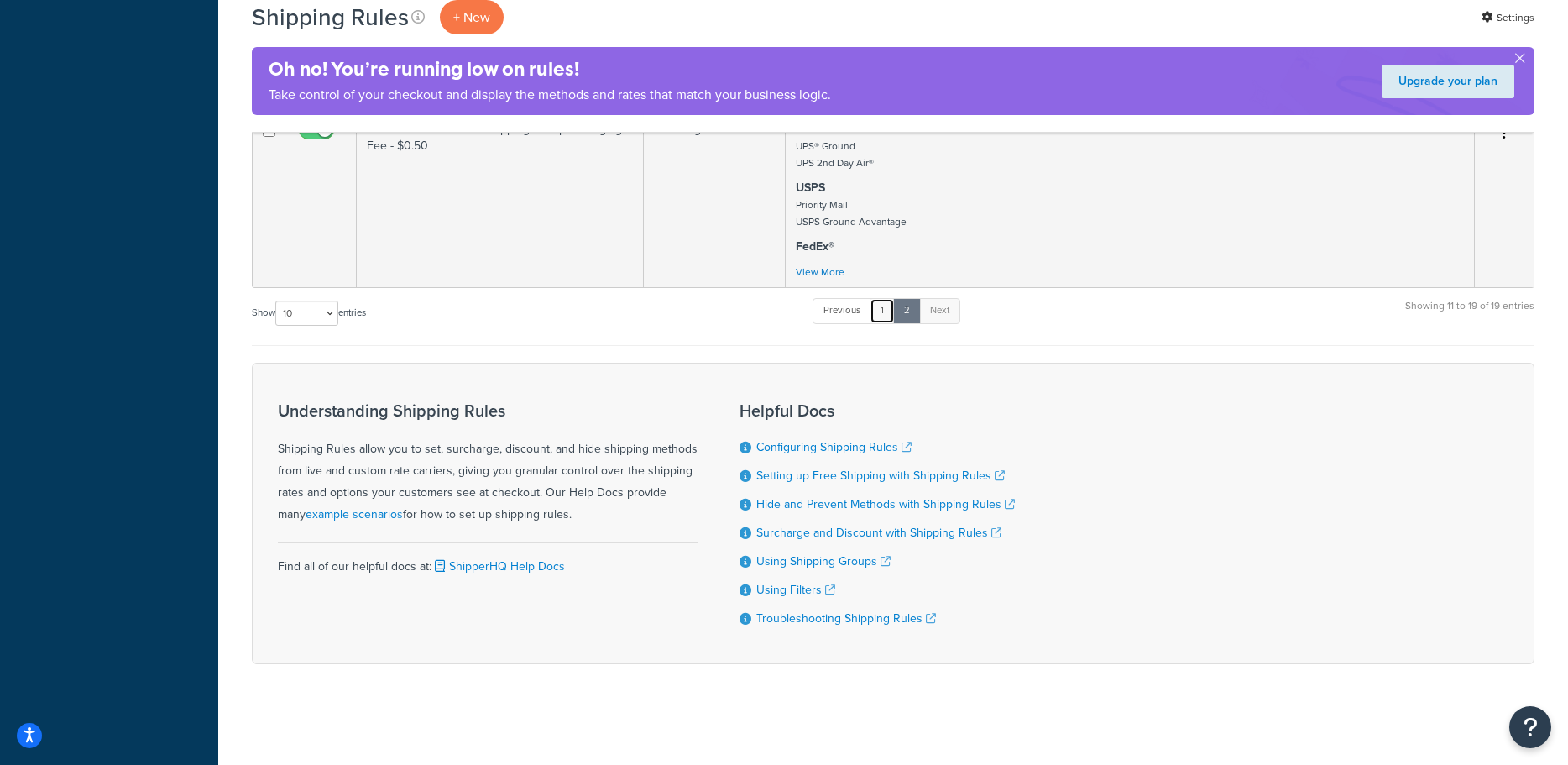
click at [887, 307] on link "1" at bounding box center [881, 310] width 25 height 25
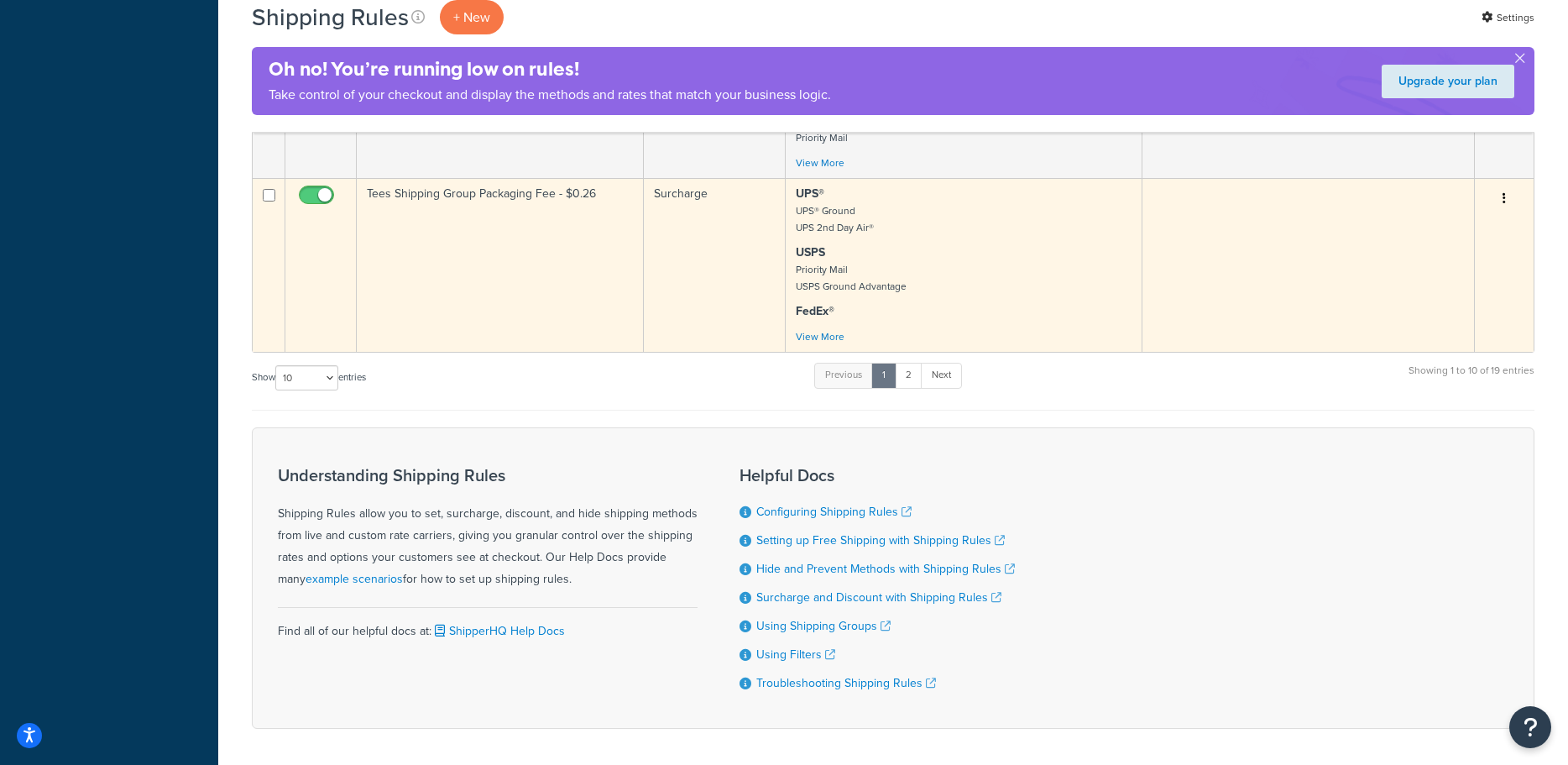
scroll to position [1537, 0]
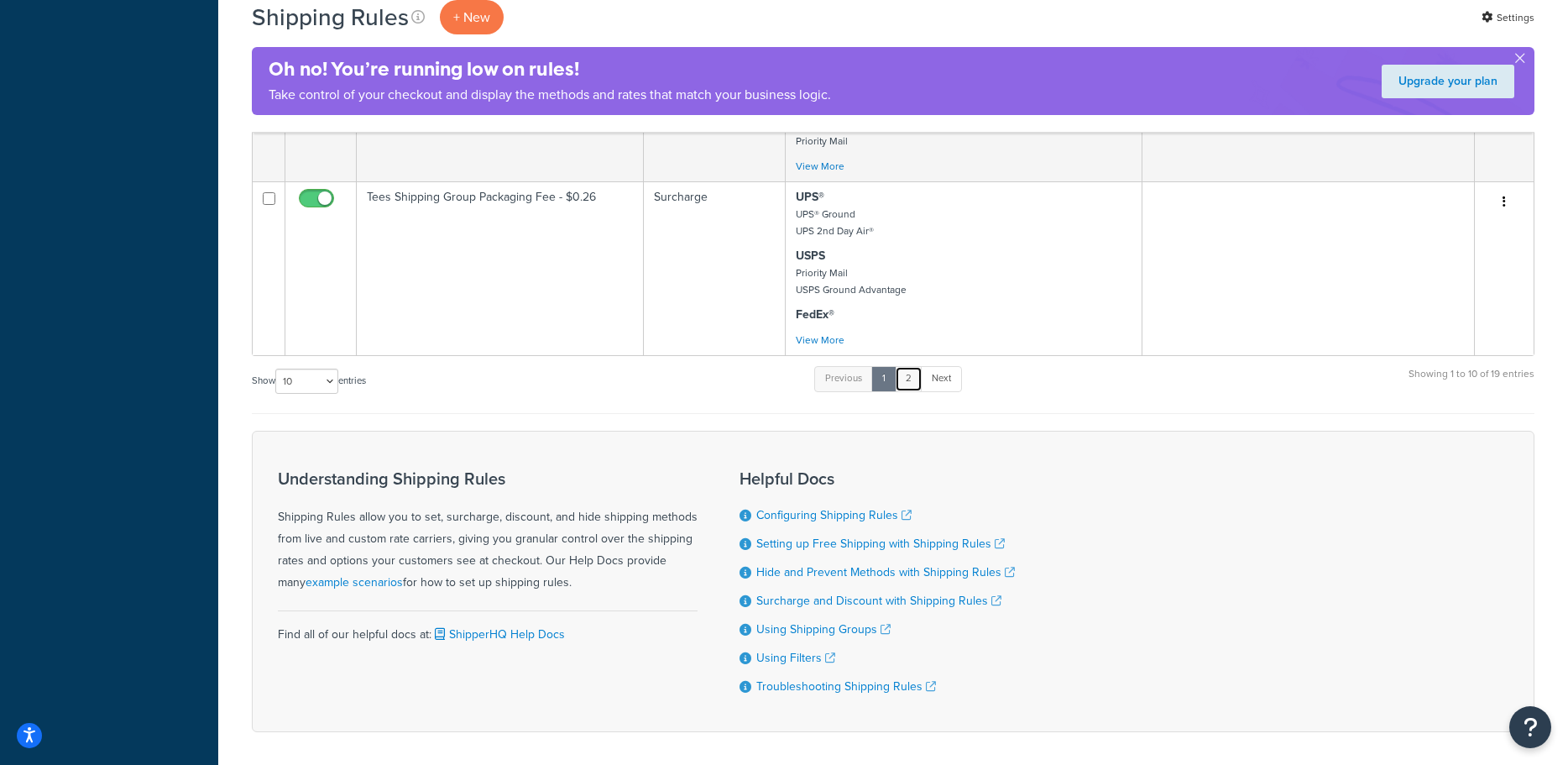
click at [912, 379] on link "2" at bounding box center [909, 377] width 28 height 25
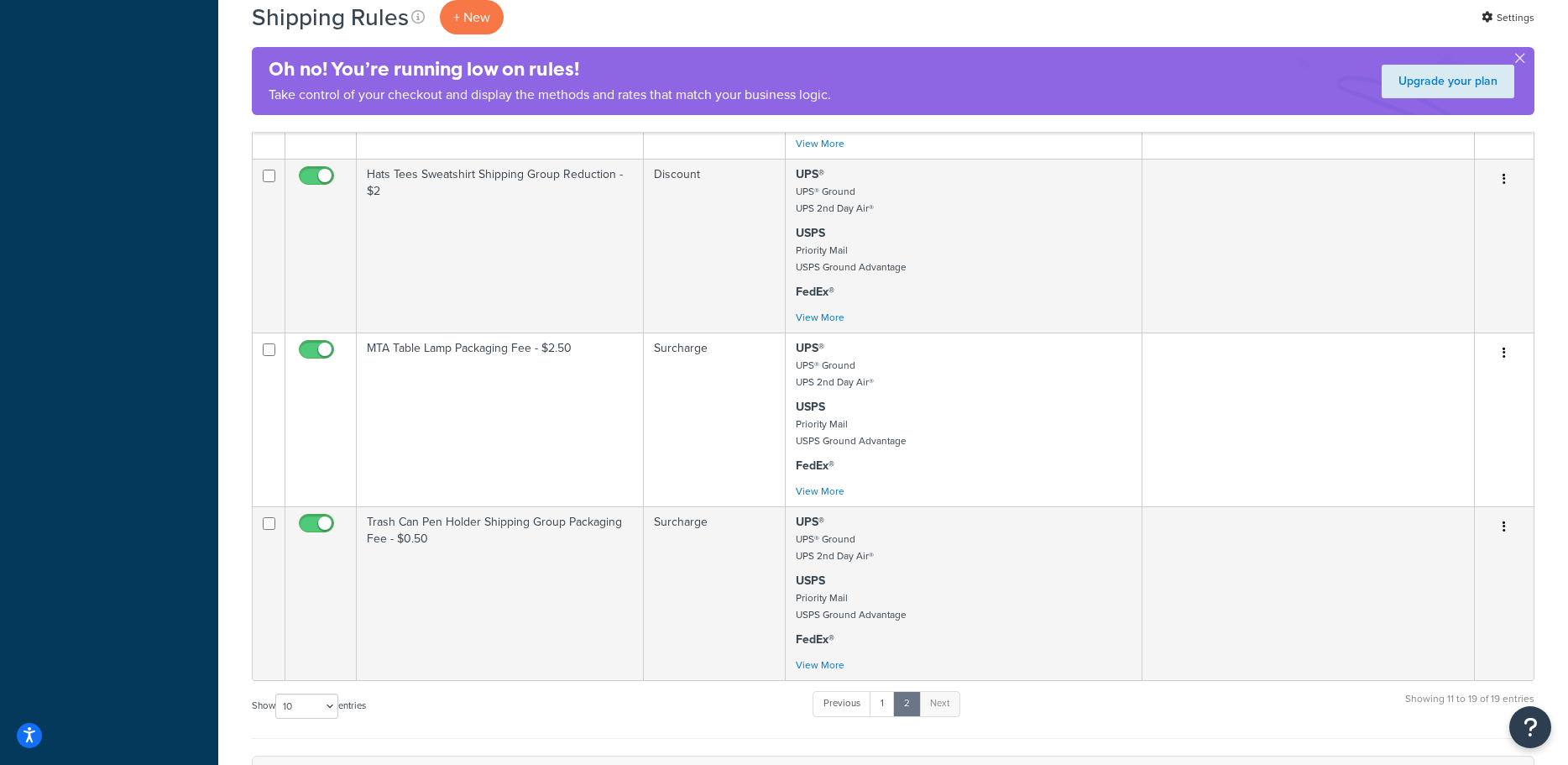
scroll to position [0, 0]
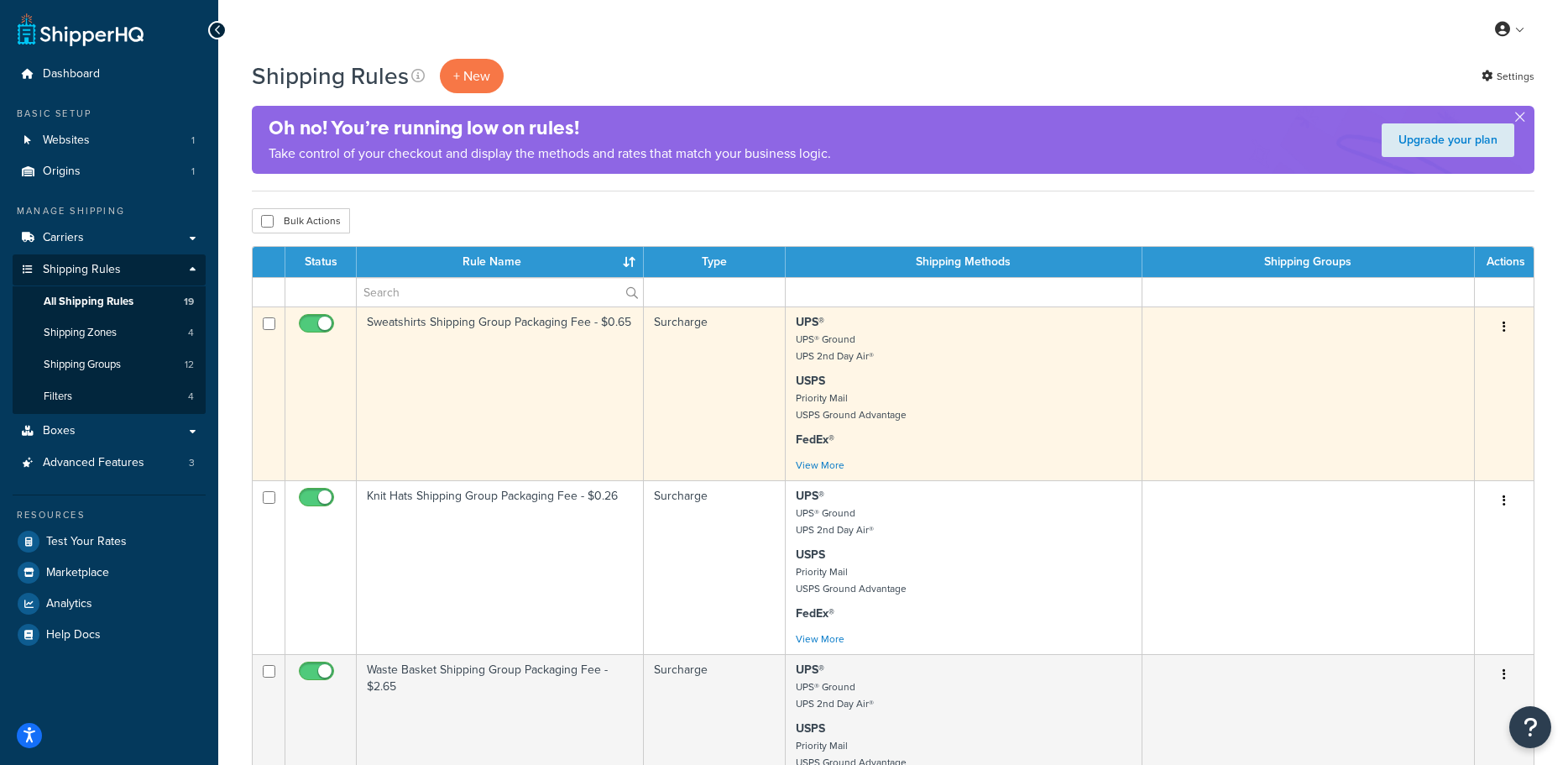
click at [311, 324] on input "checkbox" at bounding box center [319, 328] width 46 height 21
checkbox input "false"
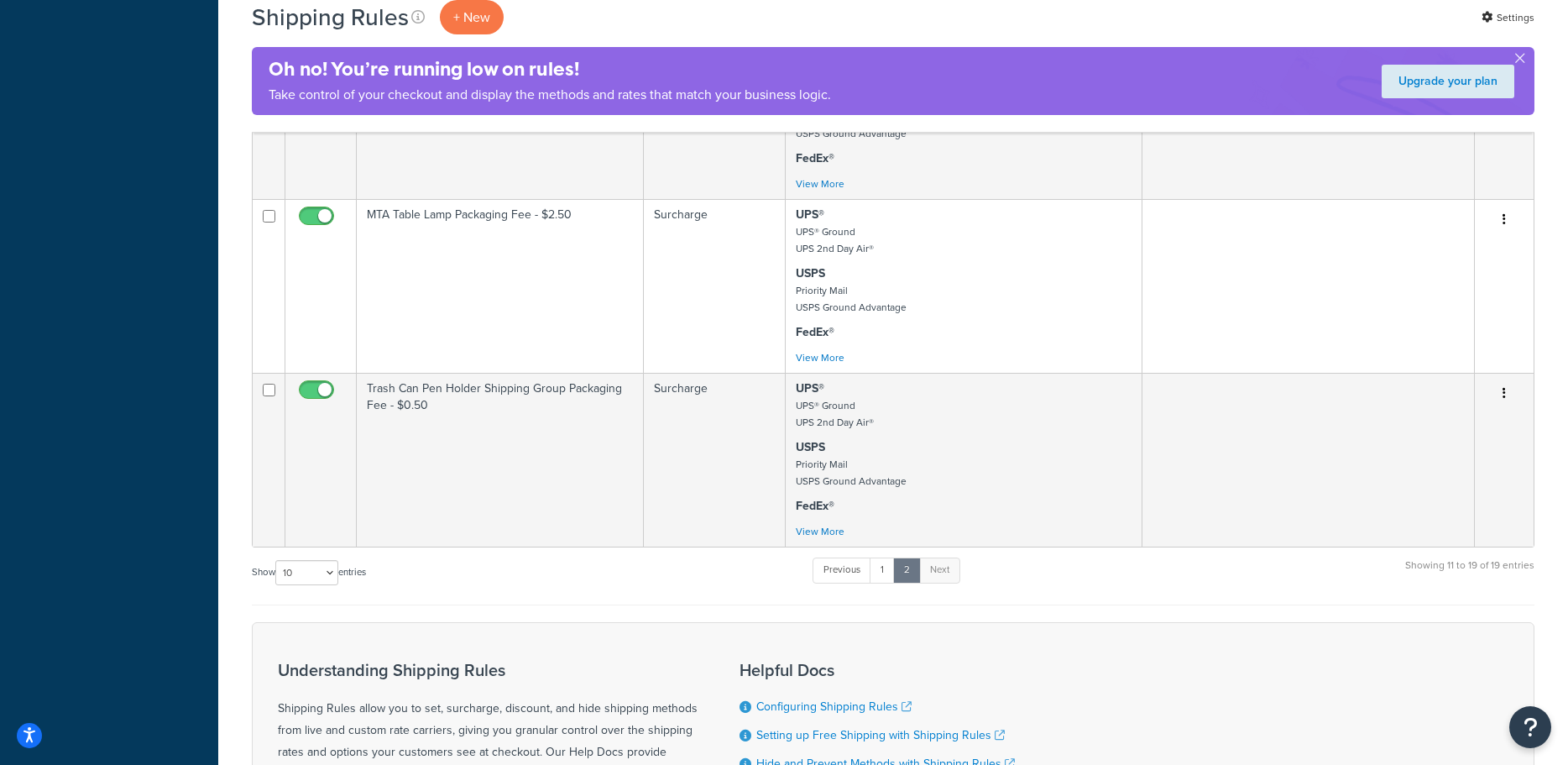
scroll to position [1500, 0]
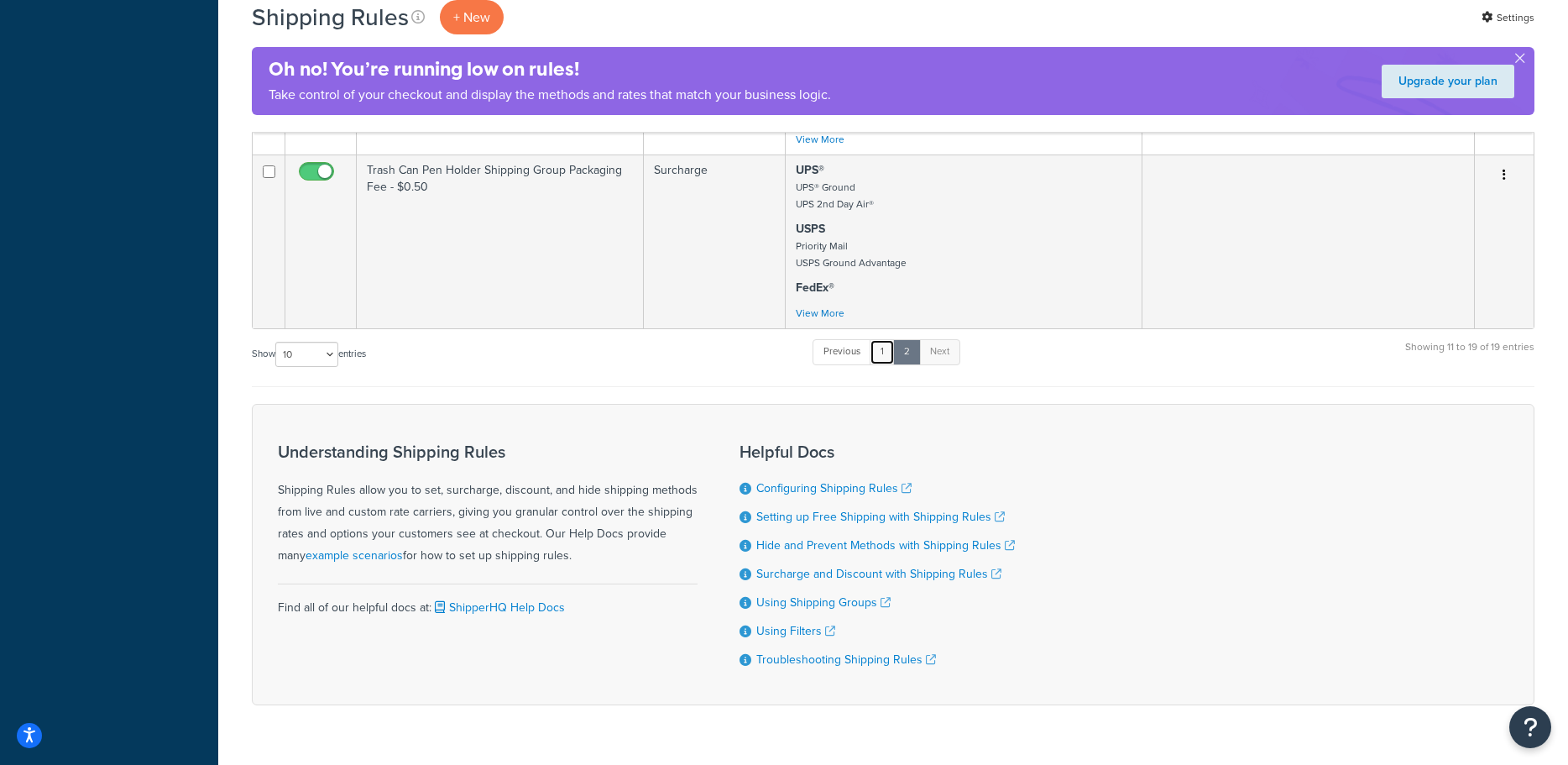
click at [886, 349] on link "1" at bounding box center [881, 351] width 25 height 25
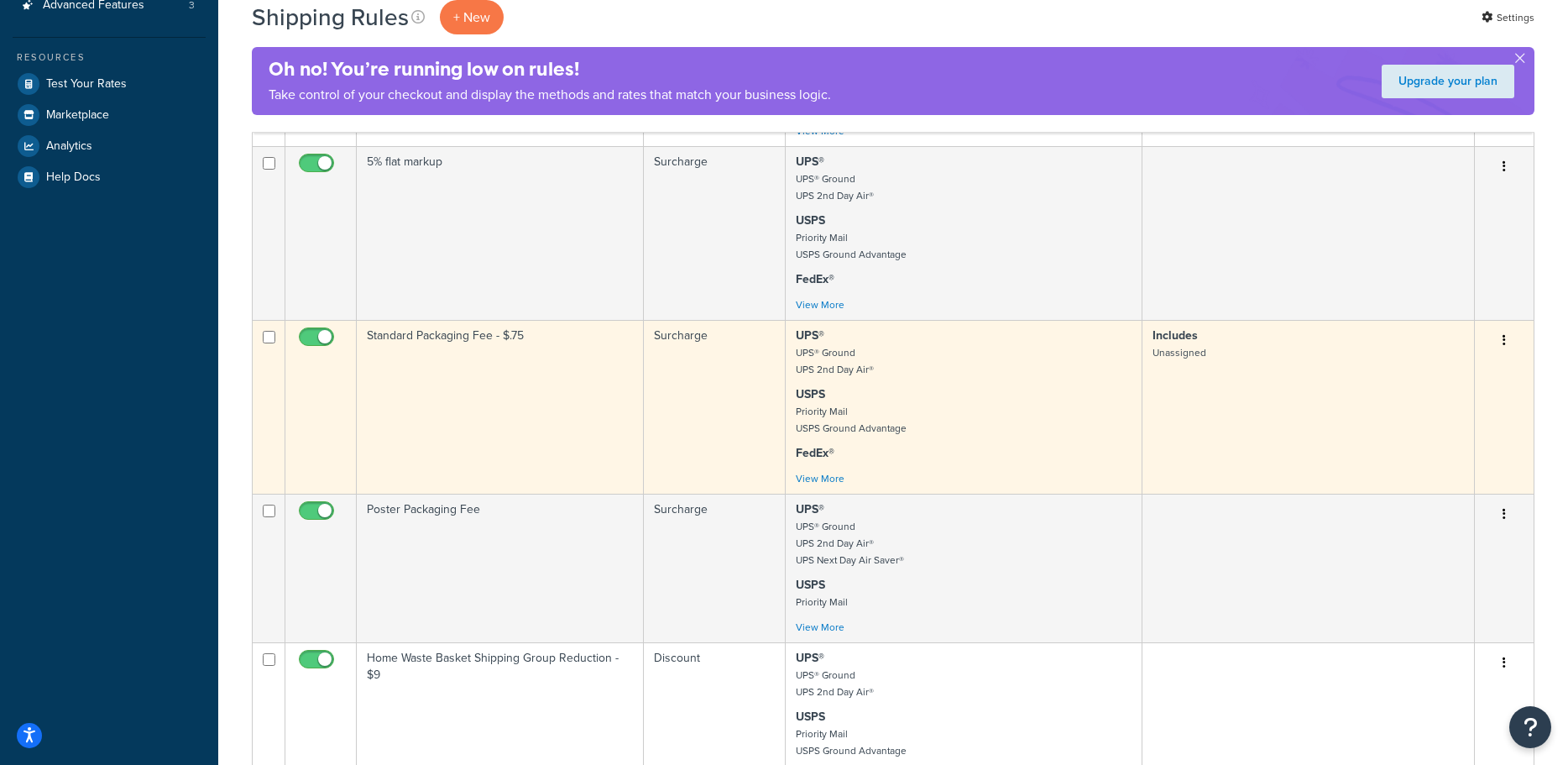
scroll to position [503, 0]
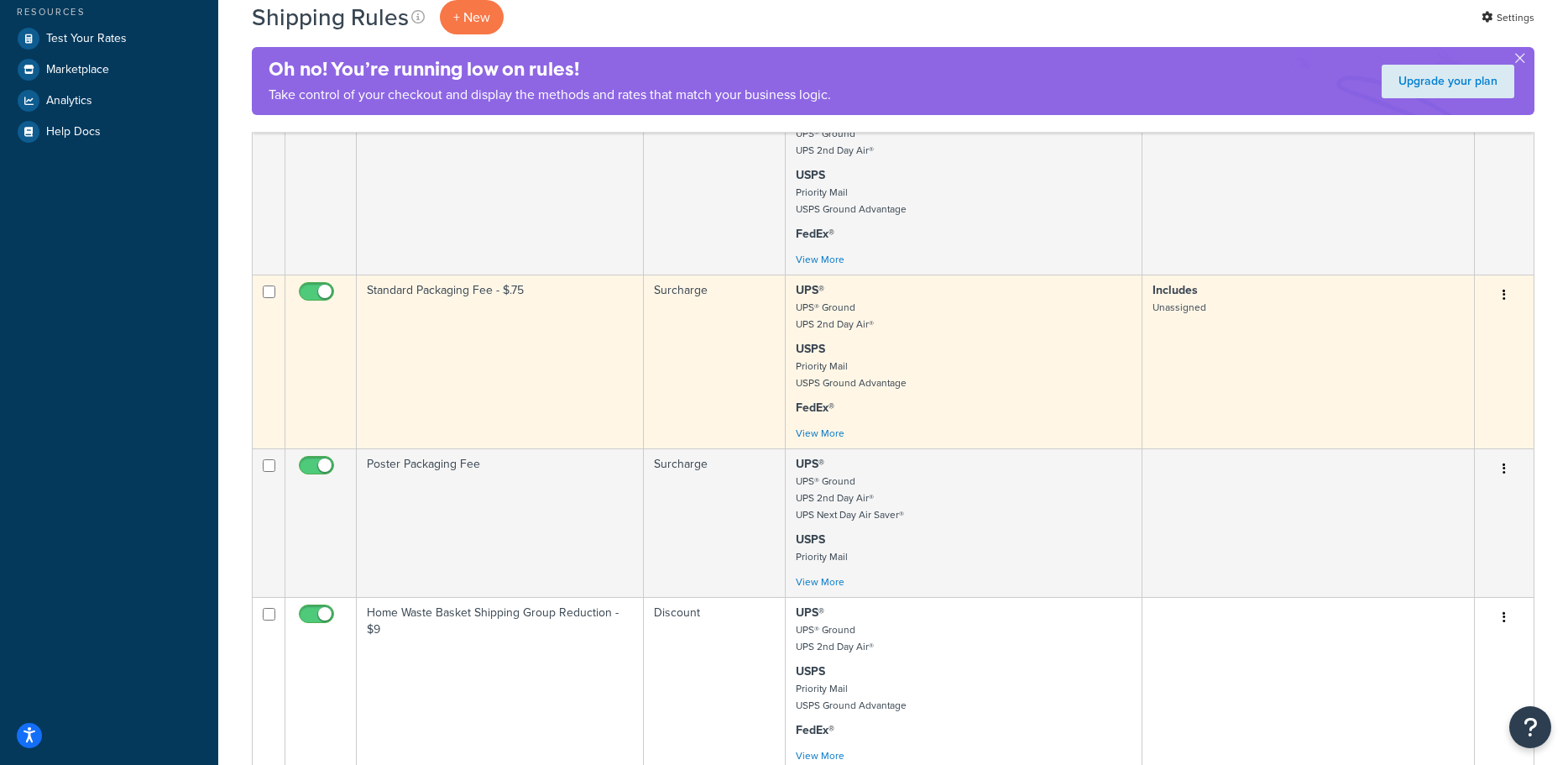
click at [537, 362] on td "Standard Packaging Fee - $.75" at bounding box center [500, 361] width 287 height 174
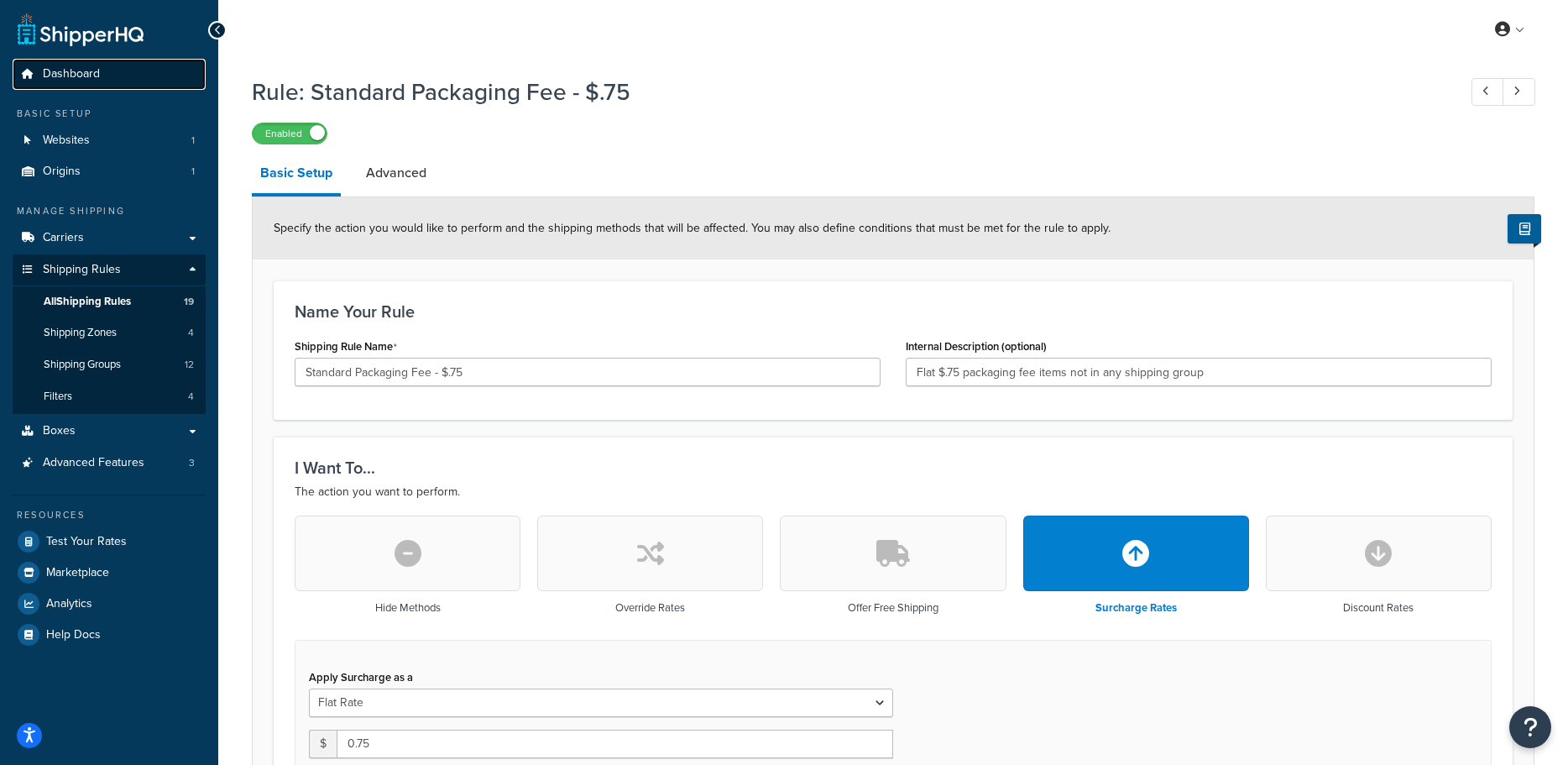
click at [86, 73] on span "Dashboard" at bounding box center [71, 74] width 57 height 14
